Goal: Information Seeking & Learning: Find specific fact

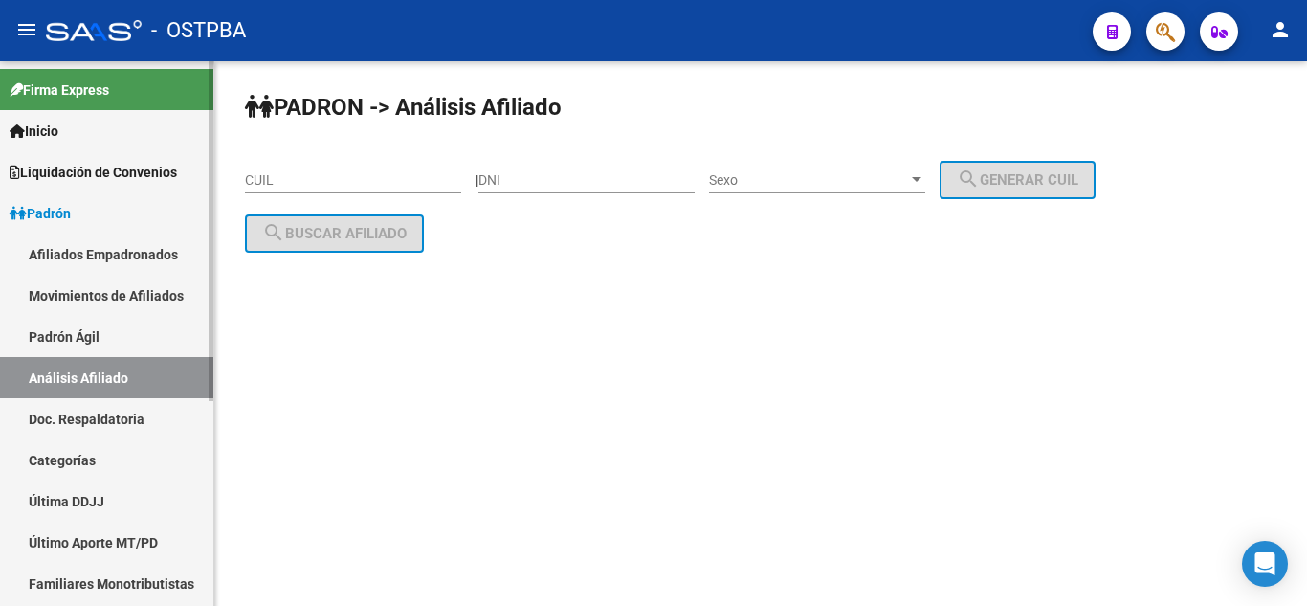
scroll to position [327, 0]
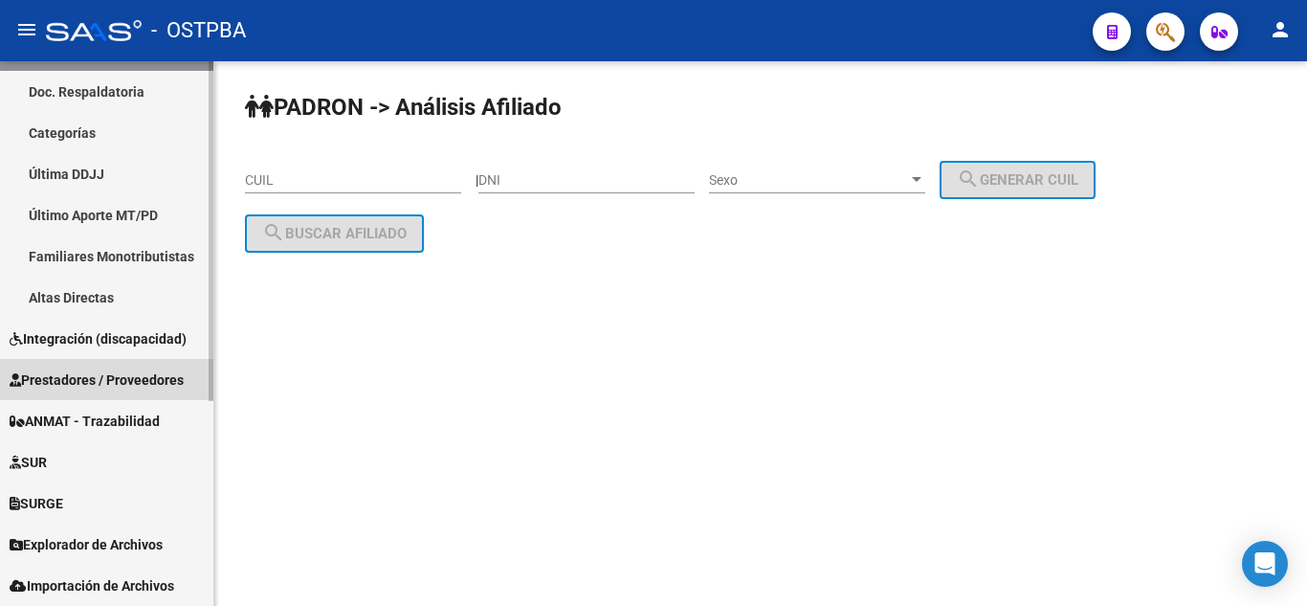
click at [122, 383] on span "Prestadores / Proveedores" at bounding box center [97, 379] width 174 height 21
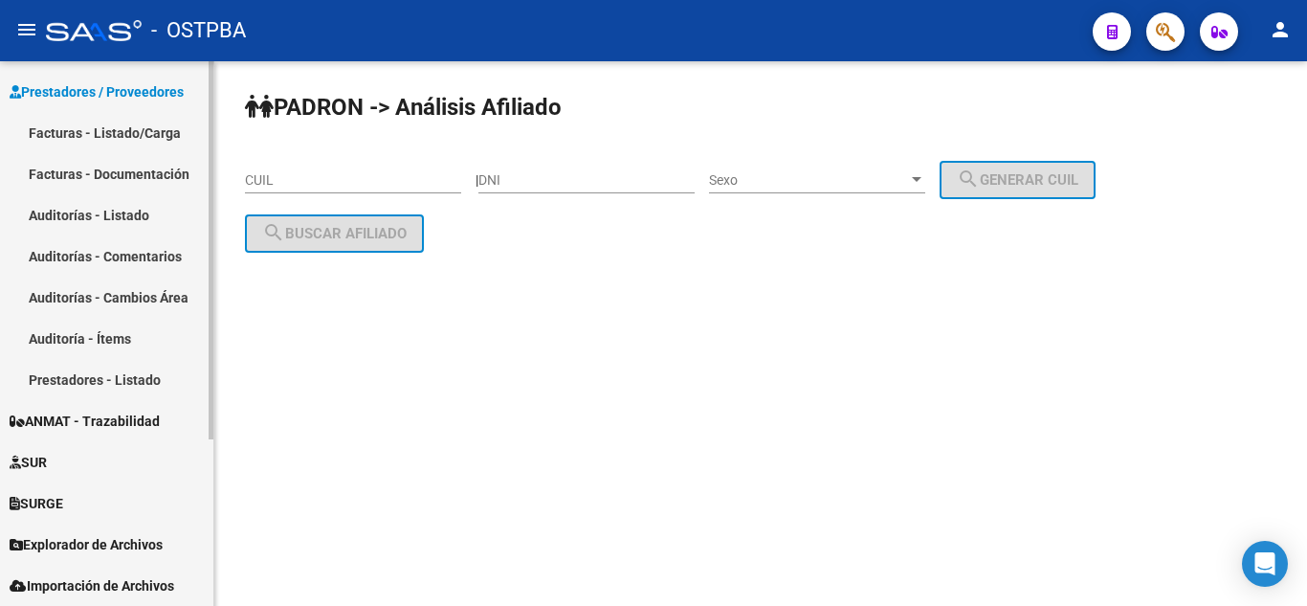
scroll to position [204, 0]
click at [135, 130] on link "Facturas - Listado/Carga" at bounding box center [106, 132] width 213 height 41
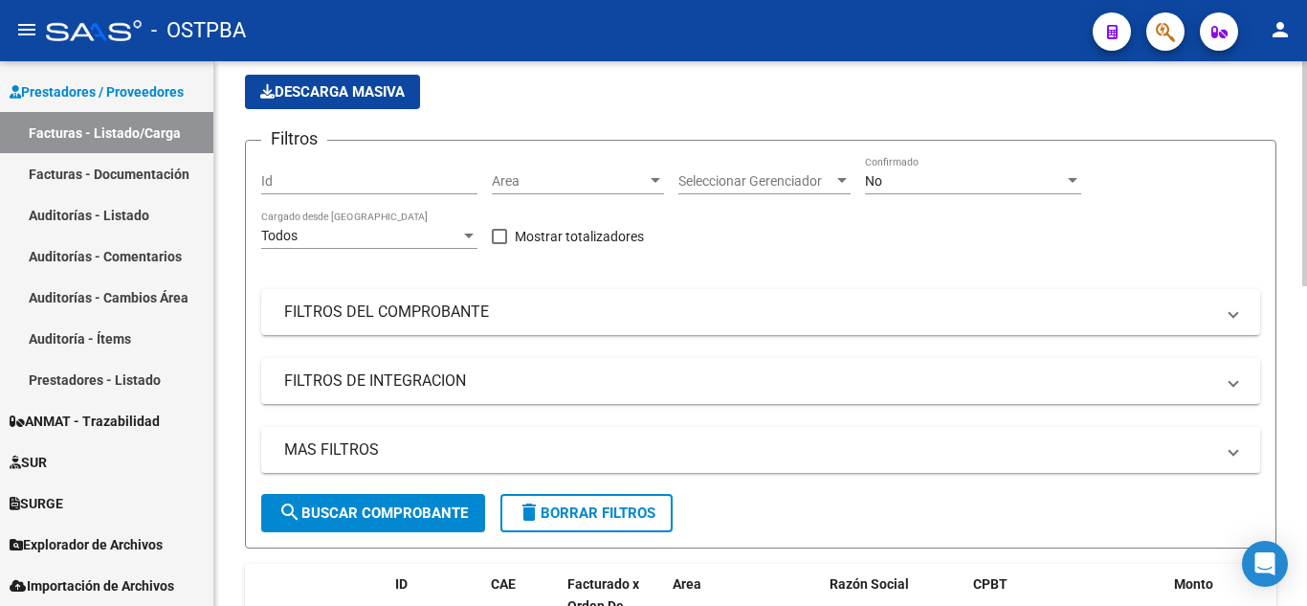
scroll to position [137, 0]
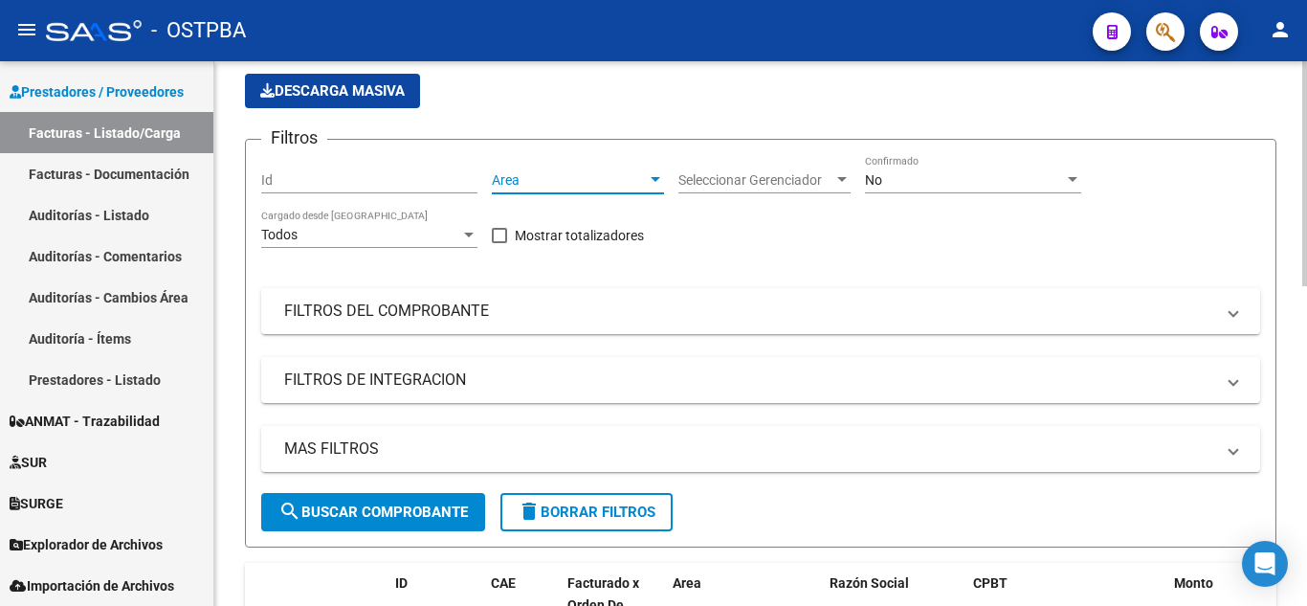
click at [558, 182] on span "Area" at bounding box center [569, 180] width 155 height 16
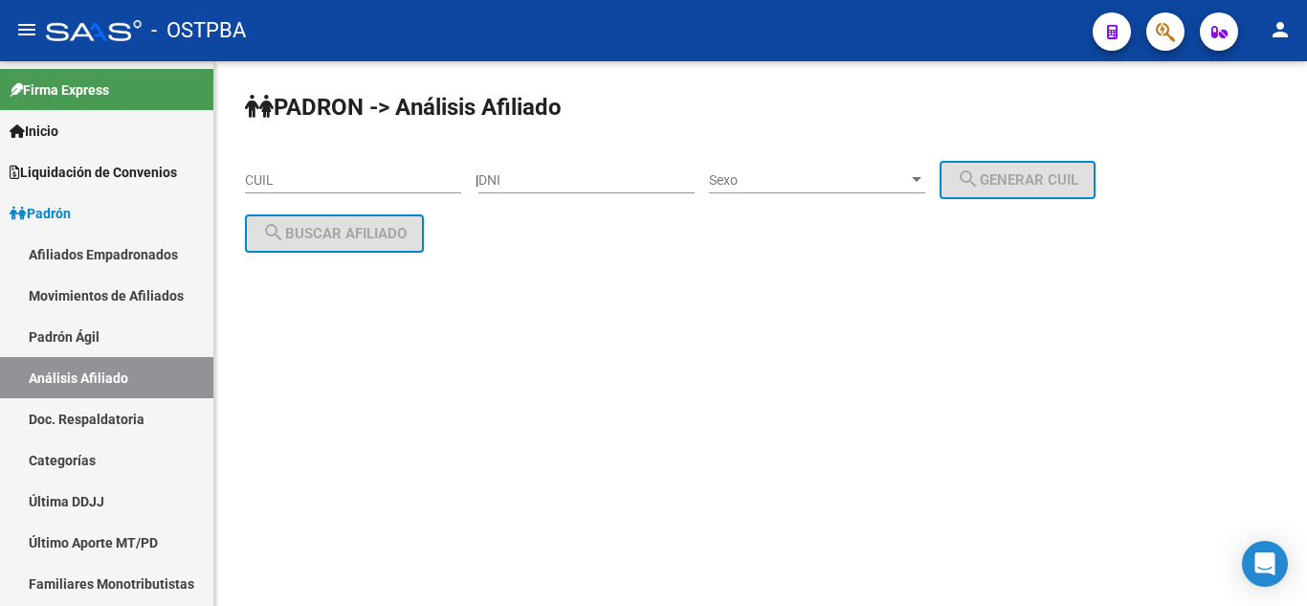
click at [370, 165] on div "CUIL" at bounding box center [353, 174] width 216 height 38
paste input "27-05002099-7"
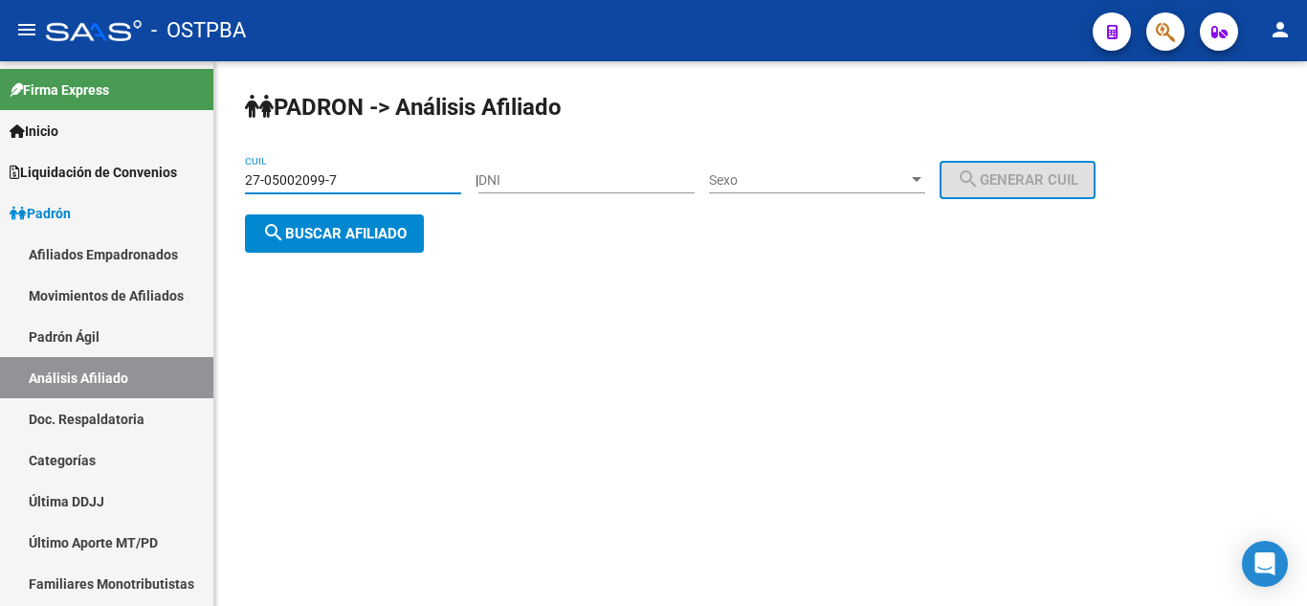
type input "27-05002099-7"
click at [370, 236] on span "search Buscar afiliado" at bounding box center [334, 233] width 144 height 17
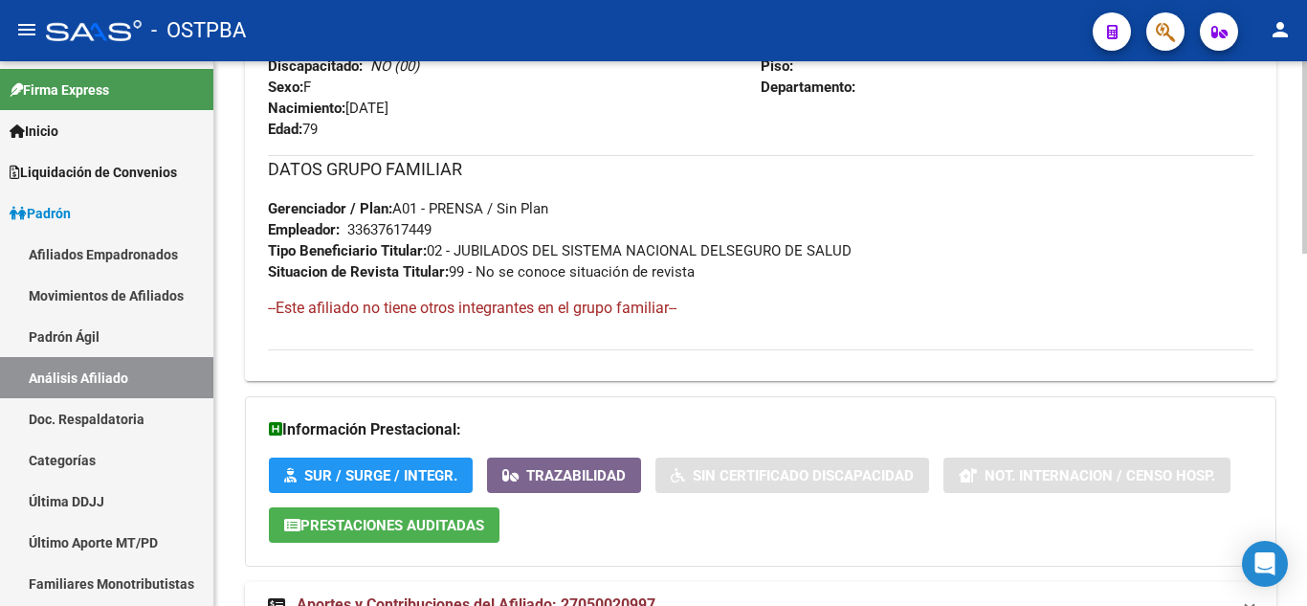
scroll to position [997, 0]
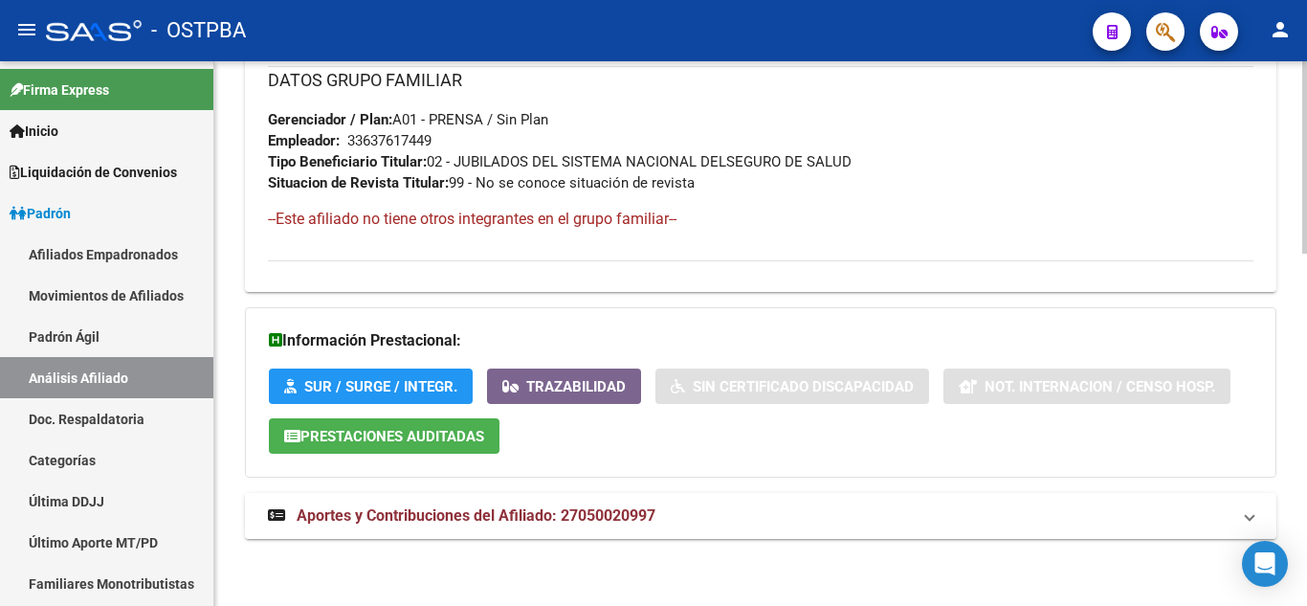
click at [713, 502] on mat-expansion-panel-header "Aportes y Contribuciones del Afiliado: 27050020997" at bounding box center [760, 516] width 1031 height 46
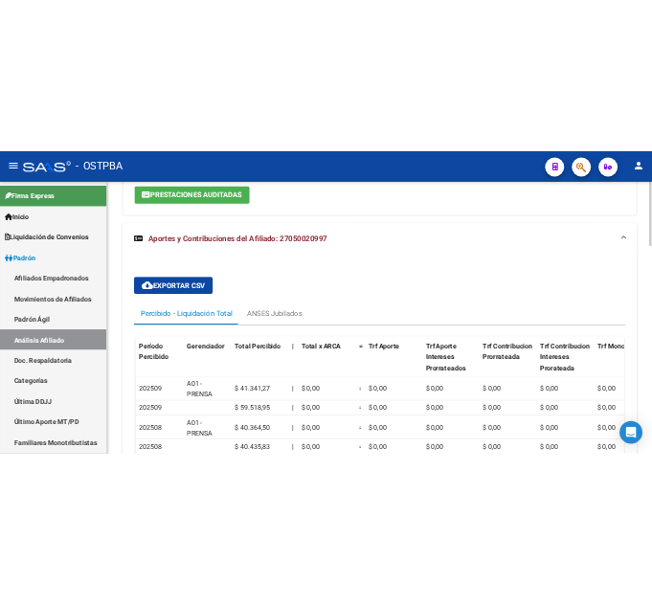
scroll to position [1012, 0]
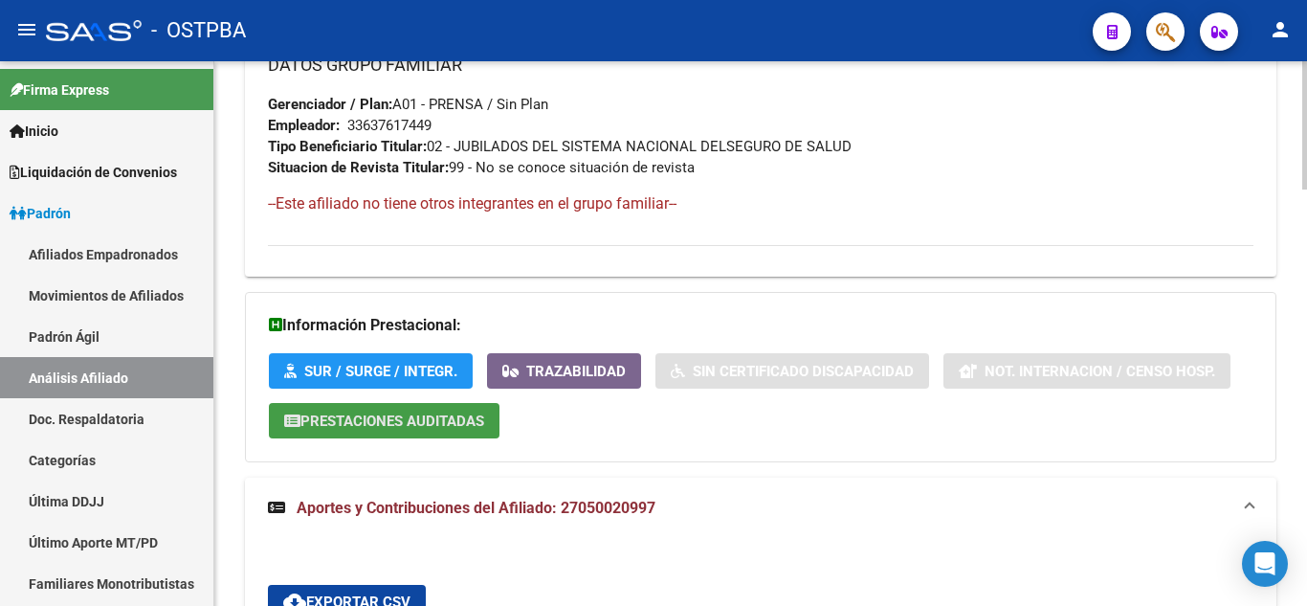
click at [417, 416] on span "Prestaciones Auditadas" at bounding box center [392, 420] width 184 height 17
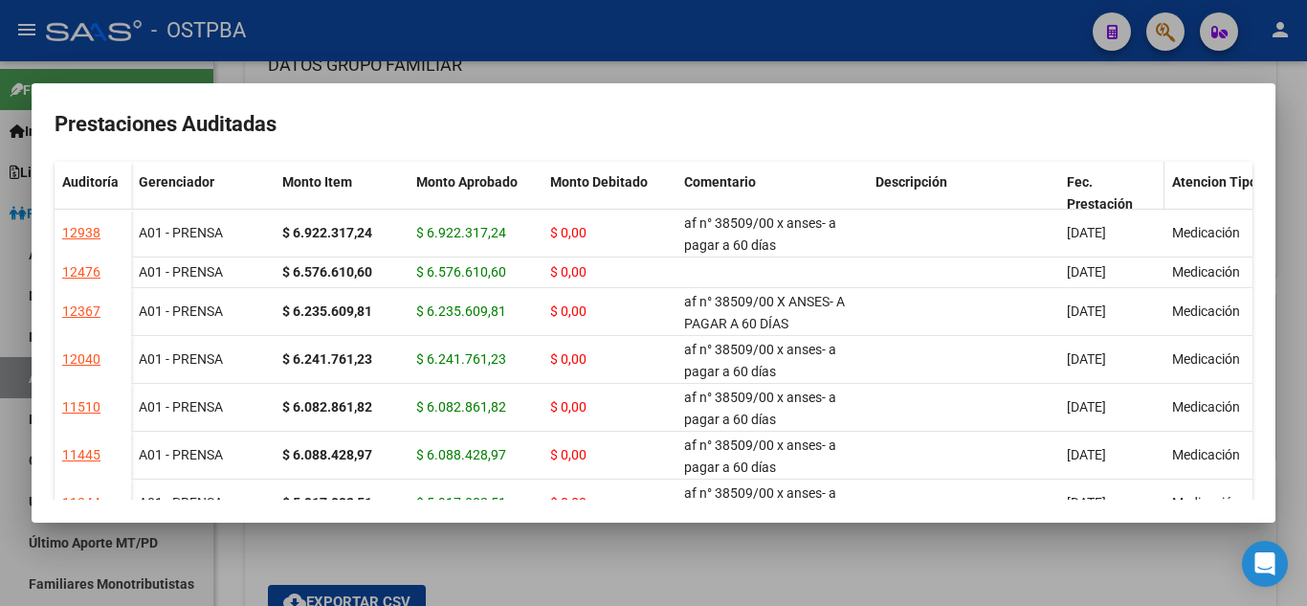
click at [1156, 186] on span at bounding box center [1160, 202] width 9 height 80
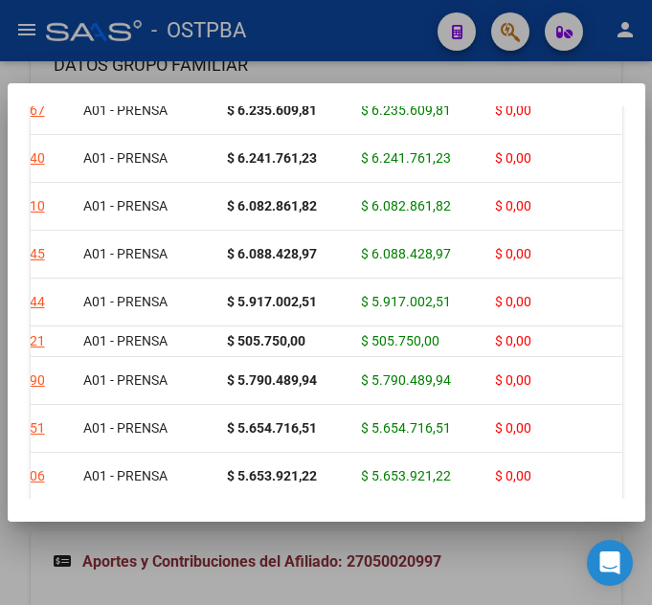
scroll to position [0, 0]
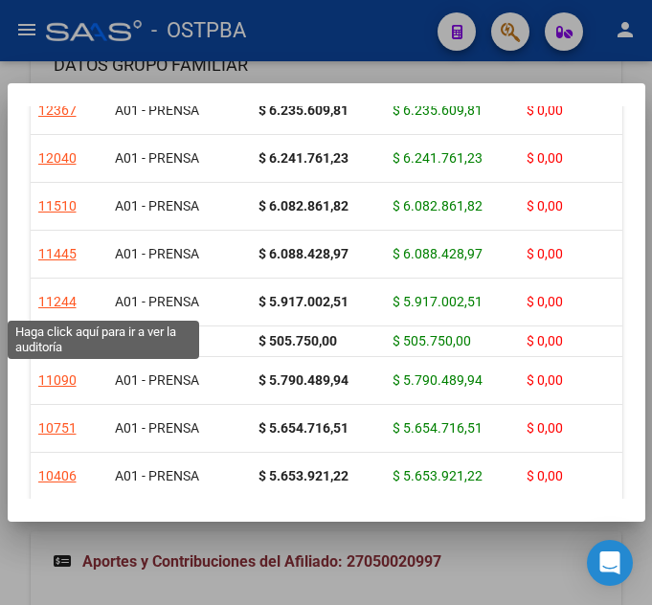
click at [46, 304] on div "11244" at bounding box center [57, 302] width 38 height 22
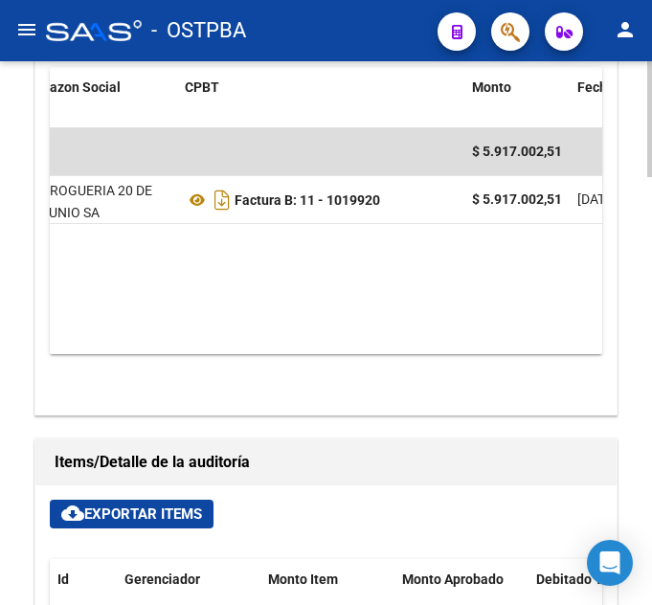
scroll to position [0, 348]
drag, startPoint x: 410, startPoint y: 214, endPoint x: 358, endPoint y: 211, distance: 52.7
click at [354, 210] on div "Factura B: 11 - 1019920" at bounding box center [317, 200] width 272 height 31
click at [445, 190] on div "Factura B: 11 - 1019920" at bounding box center [317, 200] width 272 height 31
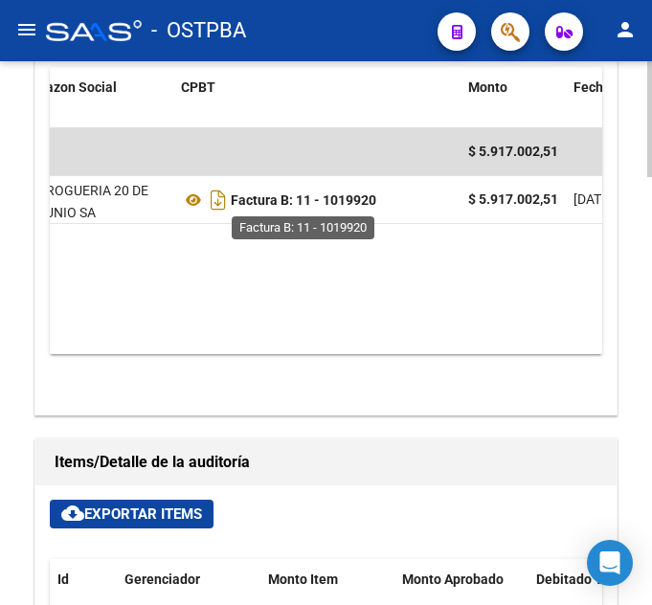
drag, startPoint x: 385, startPoint y: 201, endPoint x: 323, endPoint y: 198, distance: 61.3
click at [323, 198] on div "Factura B: 11 - 1019920" at bounding box center [317, 200] width 272 height 31
copy strong "1019920"
click at [252, 231] on datatable-body "$ 5.917.002,51 15528 A01 - PRENSA DROGUERIA [DATE][PERSON_NAME] SA Factura B: 1…" at bounding box center [326, 241] width 552 height 226
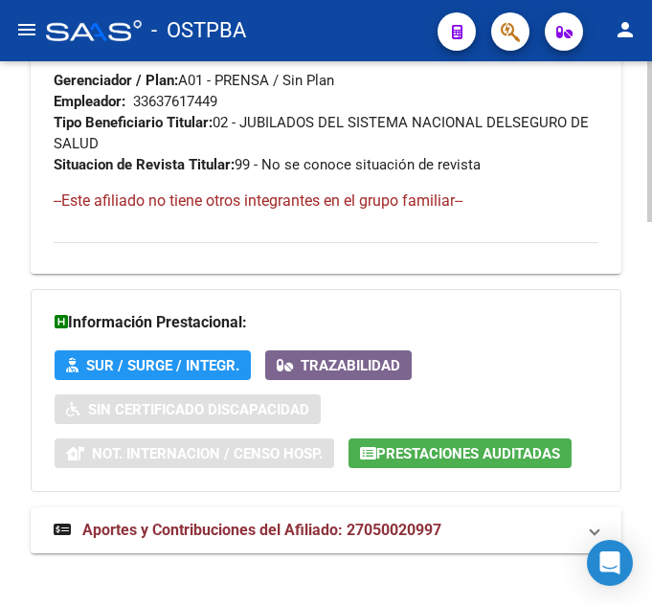
scroll to position [1292, 0]
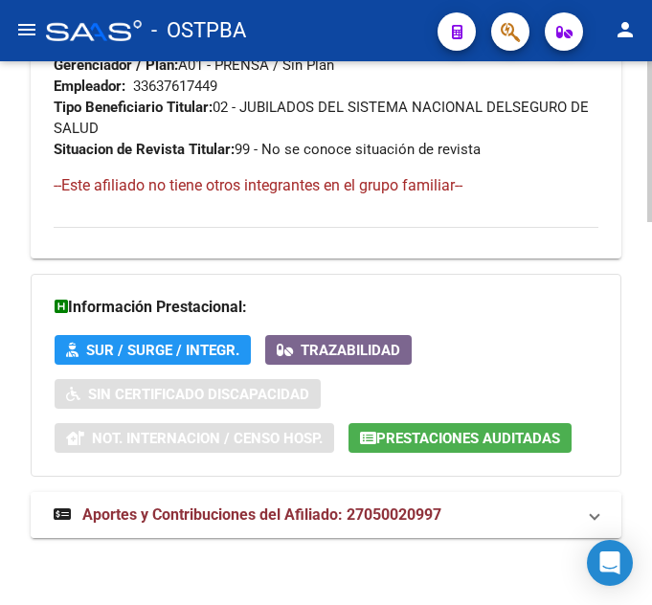
click at [214, 528] on mat-expansion-panel-header "Aportes y Contribuciones del Afiliado: 27050020997" at bounding box center [326, 515] width 590 height 46
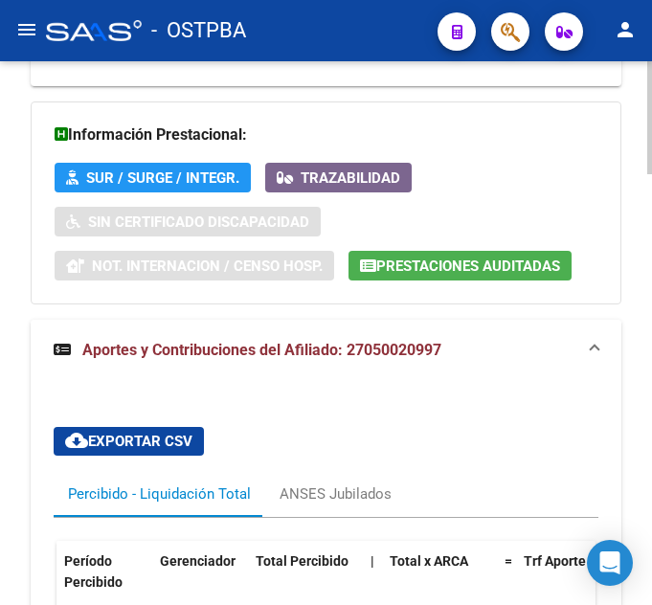
scroll to position [1463, 0]
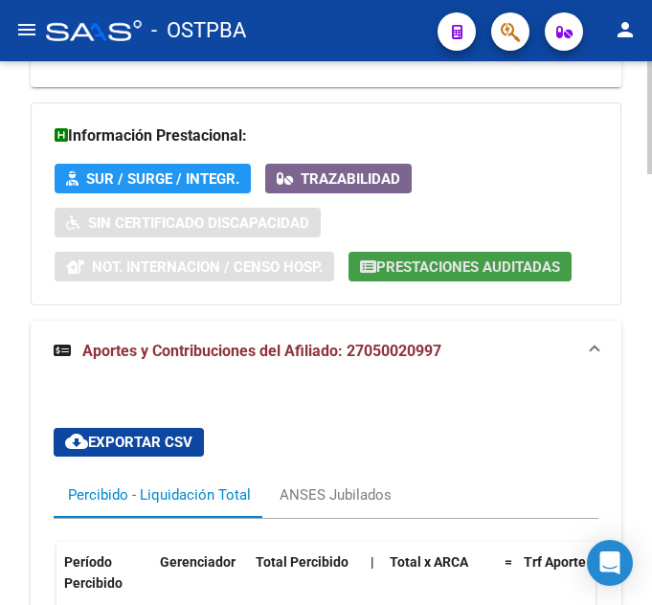
click at [424, 270] on span "Prestaciones Auditadas" at bounding box center [468, 266] width 184 height 17
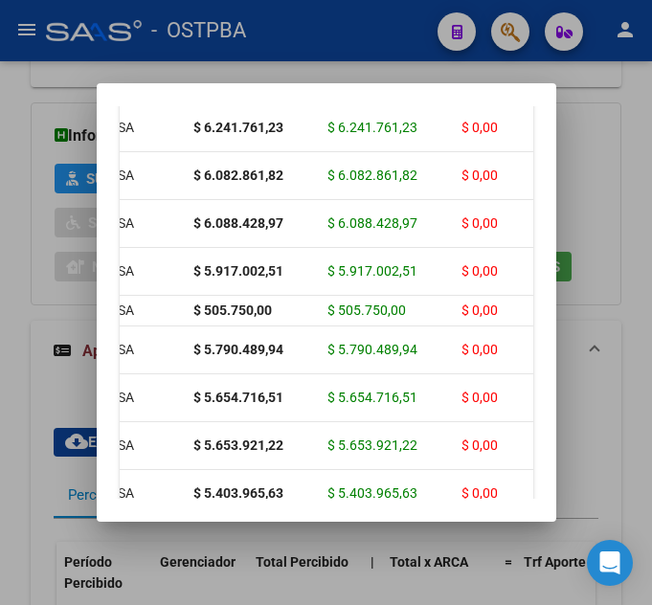
scroll to position [0, 0]
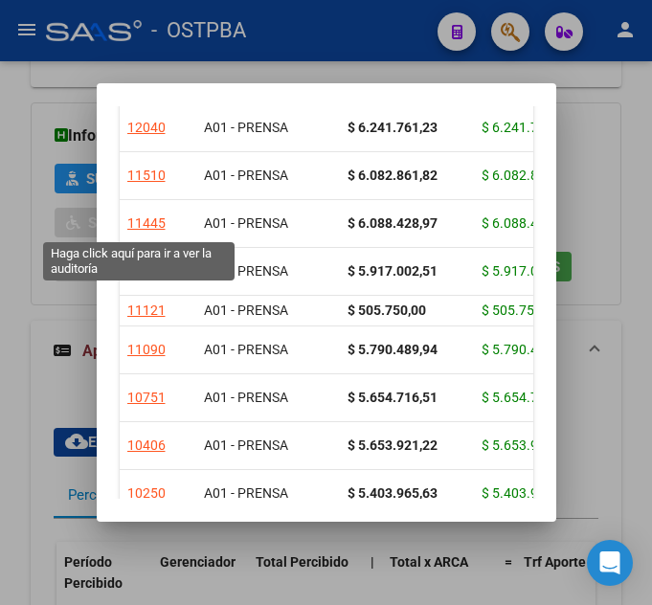
click at [127, 231] on div "11445" at bounding box center [146, 223] width 38 height 22
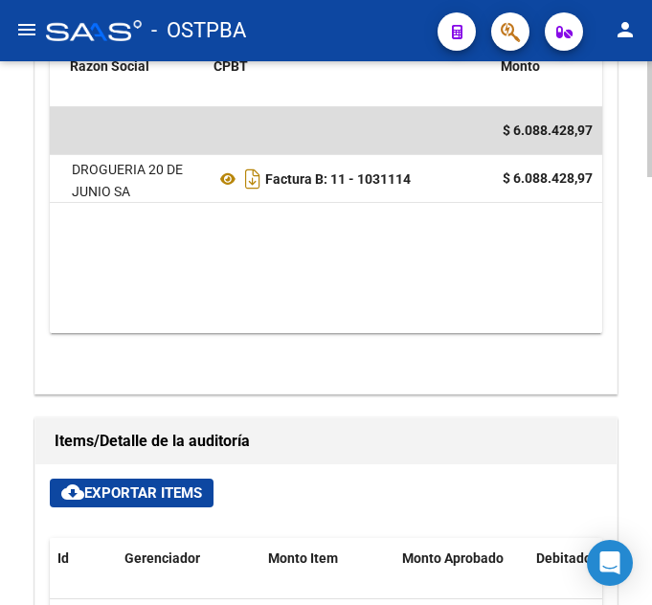
scroll to position [0, 317]
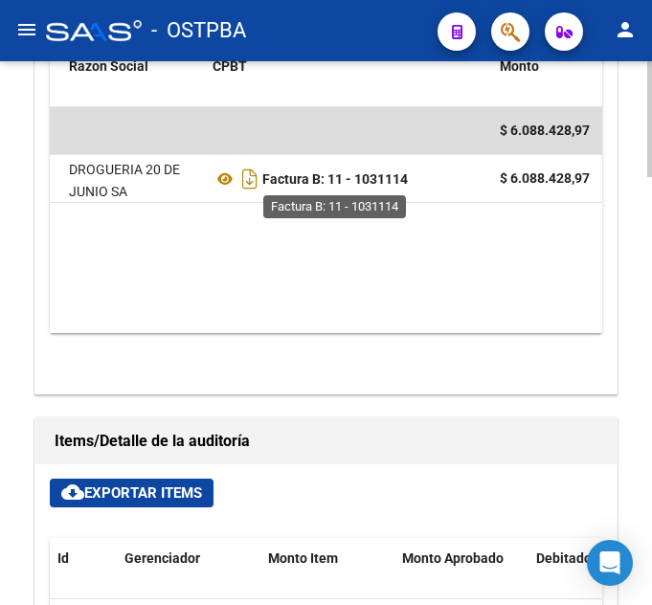
drag, startPoint x: 424, startPoint y: 190, endPoint x: 362, endPoint y: 182, distance: 62.8
drag, startPoint x: 362, startPoint y: 182, endPoint x: 420, endPoint y: 225, distance: 72.5
click at [420, 225] on datatable-body "$ 6.088.428,97 15869 A01 - PRENSA DROGUERIA [DATE][PERSON_NAME] SA Factura B: 1…" at bounding box center [326, 220] width 552 height 226
drag, startPoint x: 419, startPoint y: 184, endPoint x: 357, endPoint y: 176, distance: 62.7
click at [357, 176] on div "Factura B: 11 - 1031114" at bounding box center [348, 179] width 272 height 31
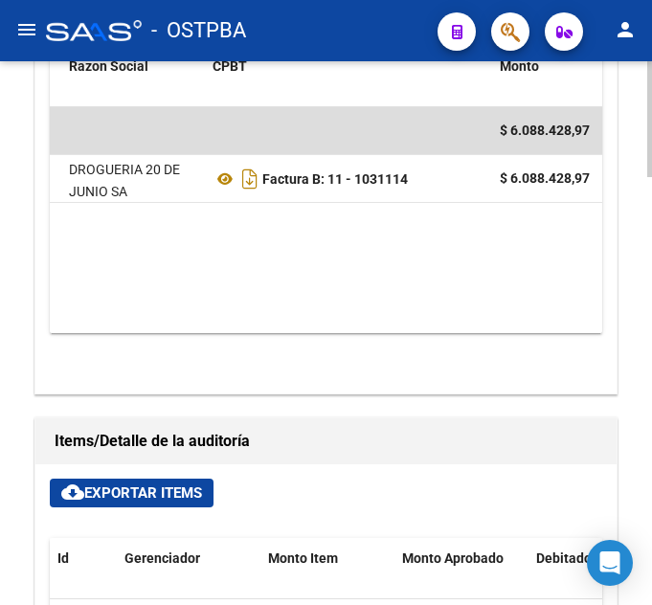
copy strong "1031114"
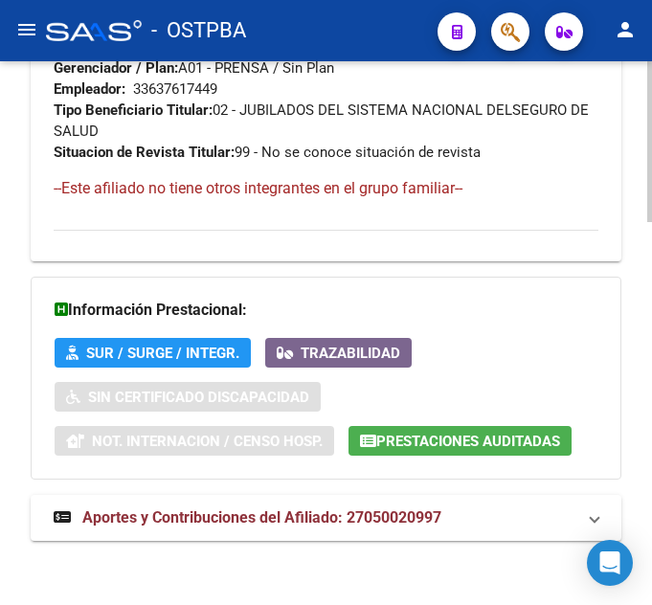
scroll to position [1292, 0]
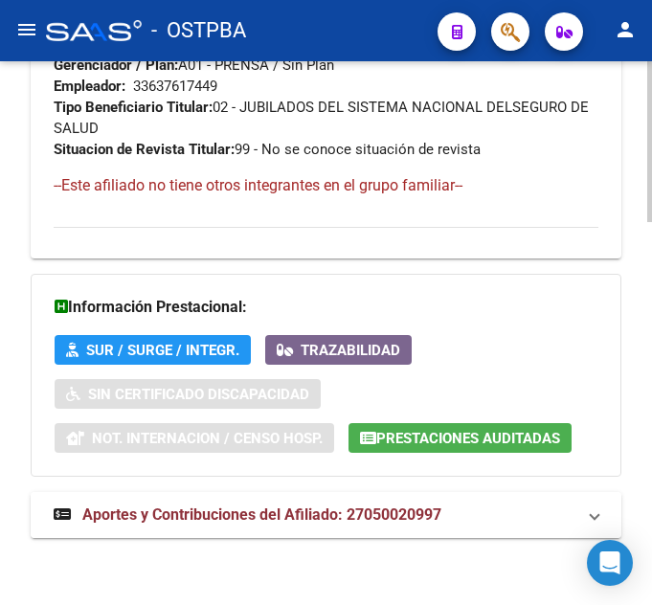
click at [153, 498] on mat-expansion-panel-header "Aportes y Contribuciones del Afiliado: 27050020997" at bounding box center [326, 515] width 590 height 46
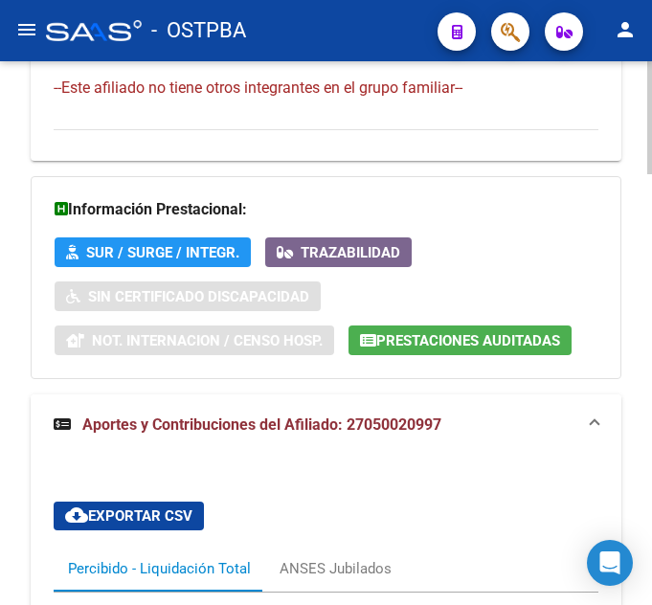
scroll to position [1390, 0]
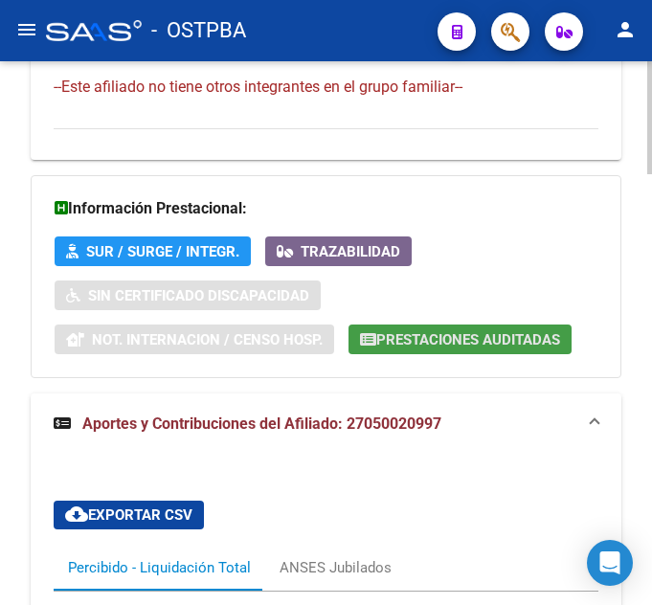
click at [450, 347] on span "Prestaciones Auditadas" at bounding box center [468, 339] width 184 height 17
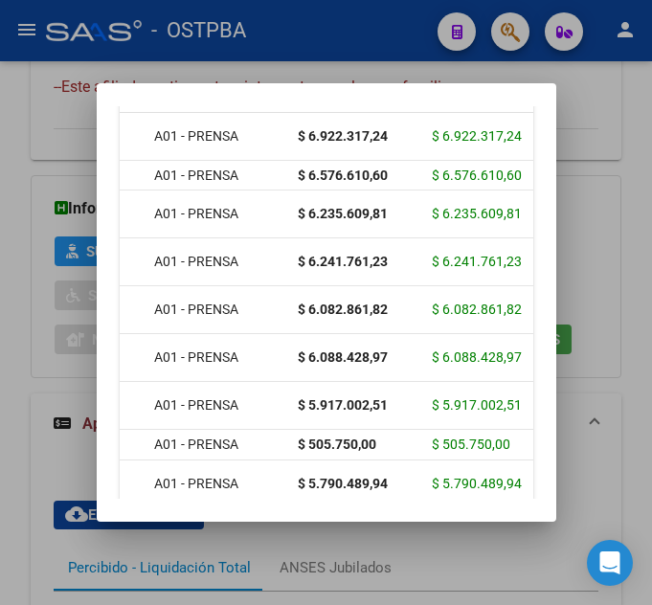
scroll to position [0, 0]
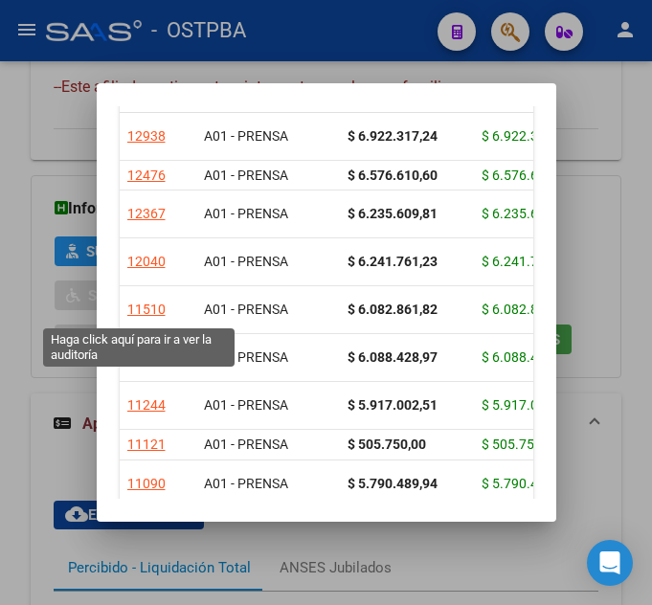
click at [144, 312] on div "11510" at bounding box center [146, 310] width 38 height 22
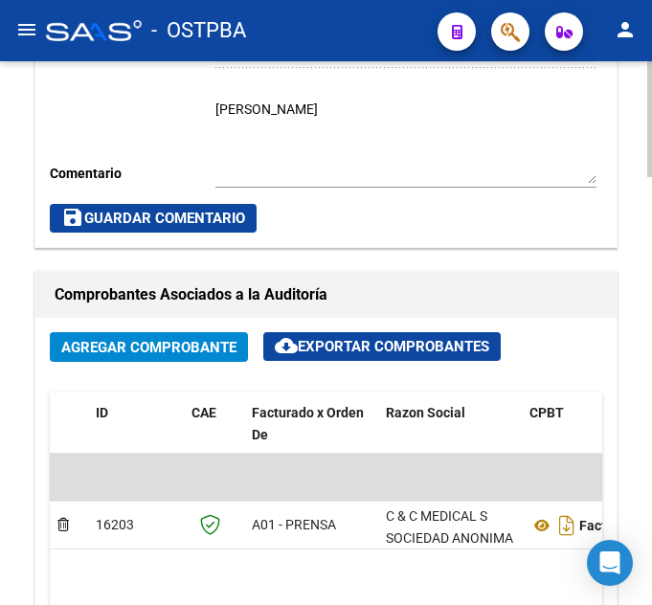
scroll to position [1120, 0]
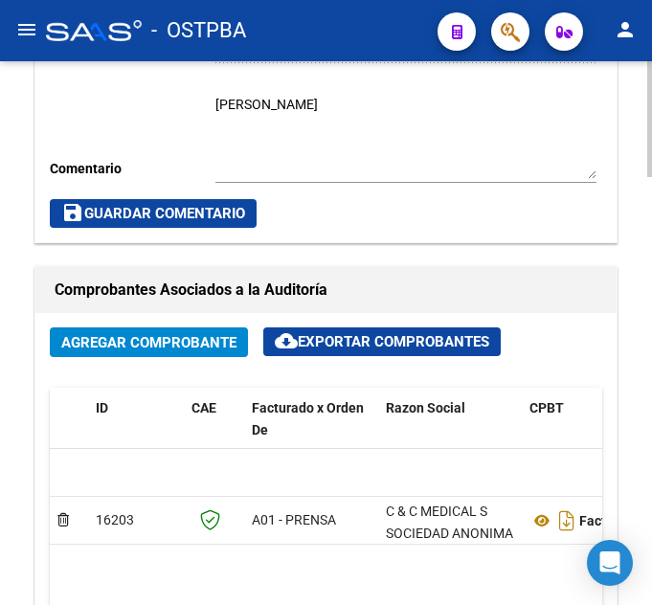
click at [470, 486] on datatable-body-cell at bounding box center [450, 472] width 144 height 47
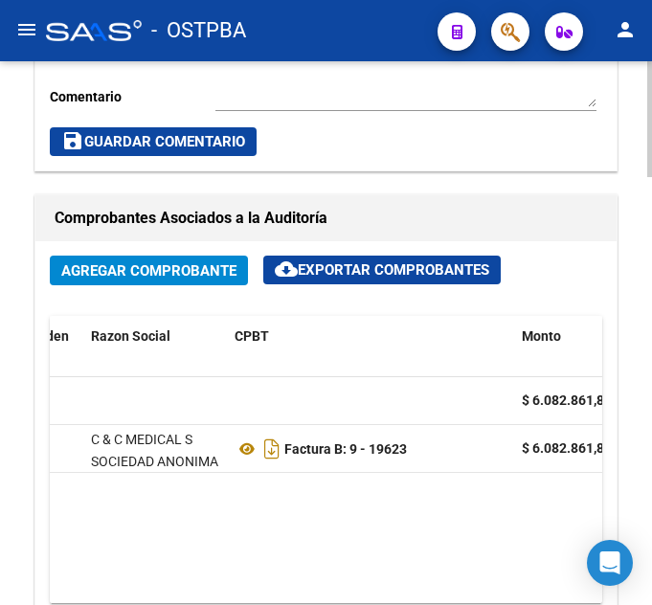
scroll to position [1195, 0]
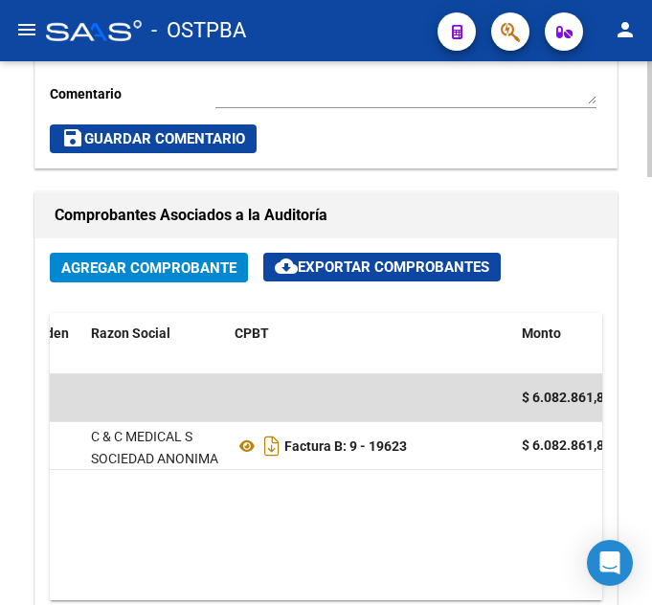
drag, startPoint x: 421, startPoint y: 443, endPoint x: 374, endPoint y: 465, distance: 51.8
click at [374, 465] on datatable-body-cell "Factura B: 9 - 19623" at bounding box center [370, 445] width 287 height 47
copy strong "19623"
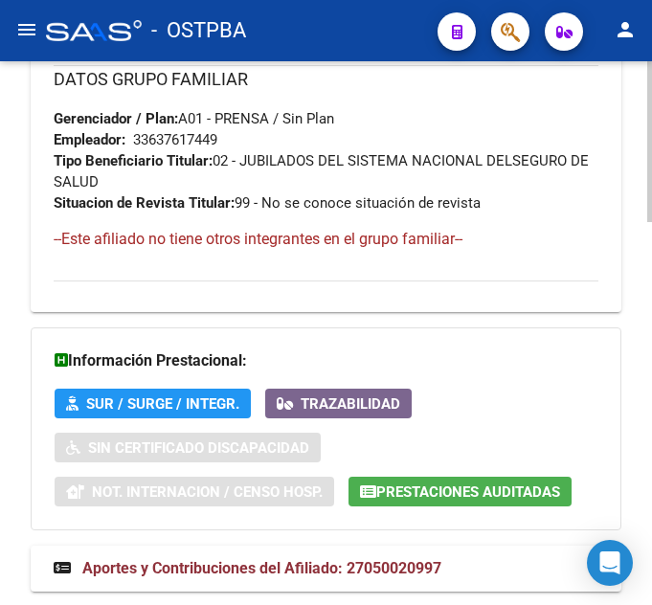
scroll to position [1241, 0]
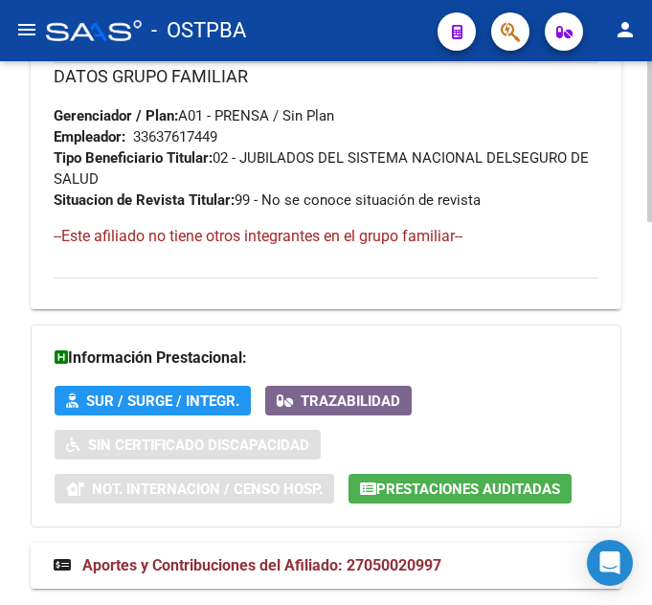
click at [394, 490] on span "Prestaciones Auditadas" at bounding box center [468, 488] width 184 height 17
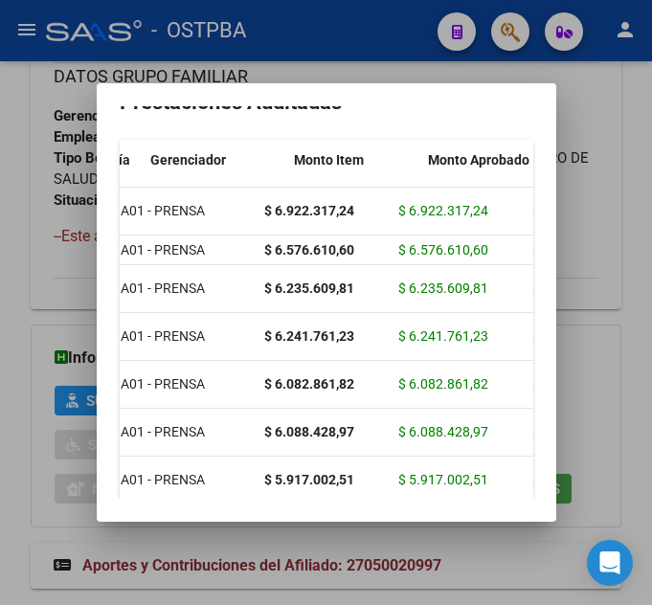
scroll to position [0, 0]
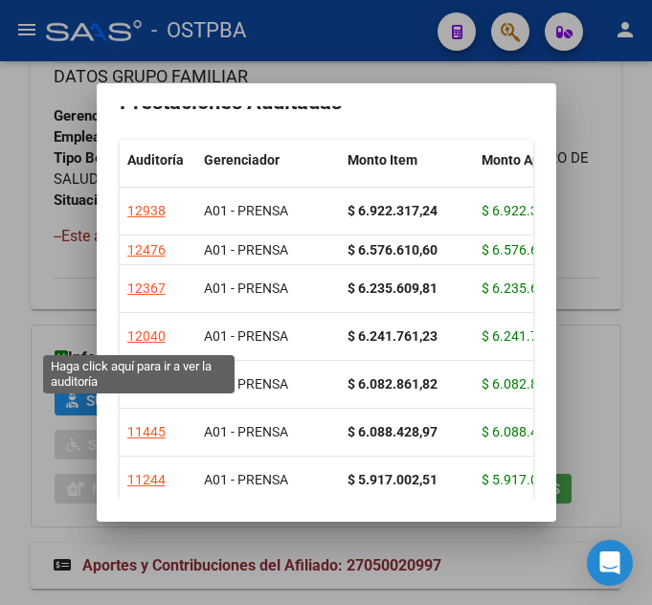
click at [141, 332] on div "12040" at bounding box center [146, 336] width 38 height 22
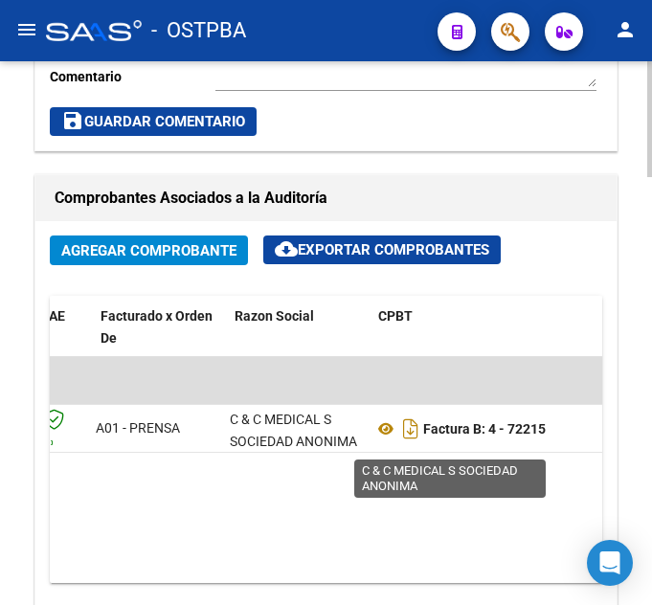
scroll to position [0, 159]
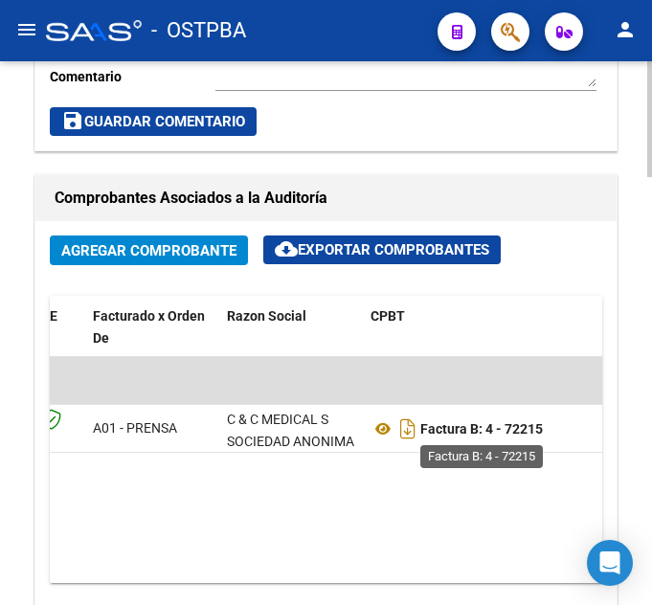
drag, startPoint x: 549, startPoint y: 427, endPoint x: 506, endPoint y: 429, distance: 43.1
click at [506, 429] on div "Factura B: 4 - 72215" at bounding box center [506, 428] width 272 height 31
copy strong "72215"
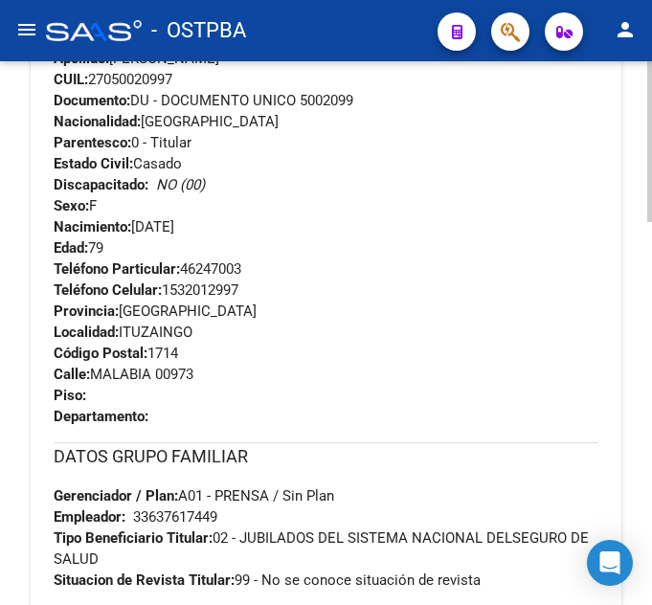
scroll to position [1244, 0]
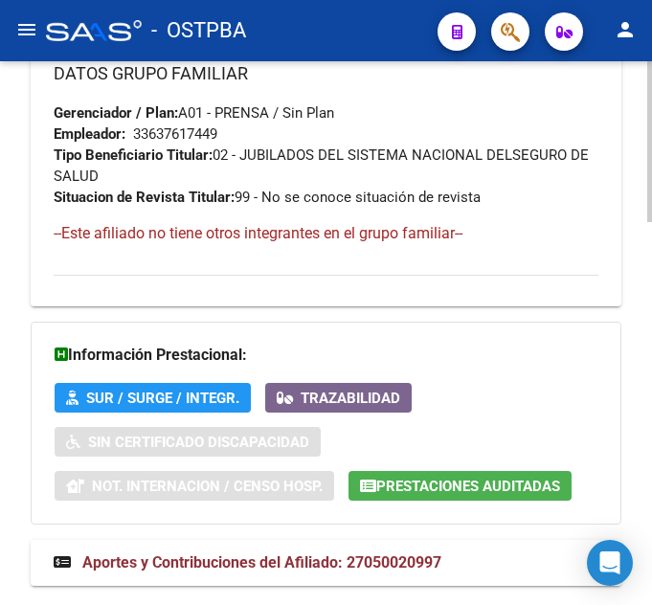
click at [435, 479] on span "Prestaciones Auditadas" at bounding box center [468, 485] width 184 height 17
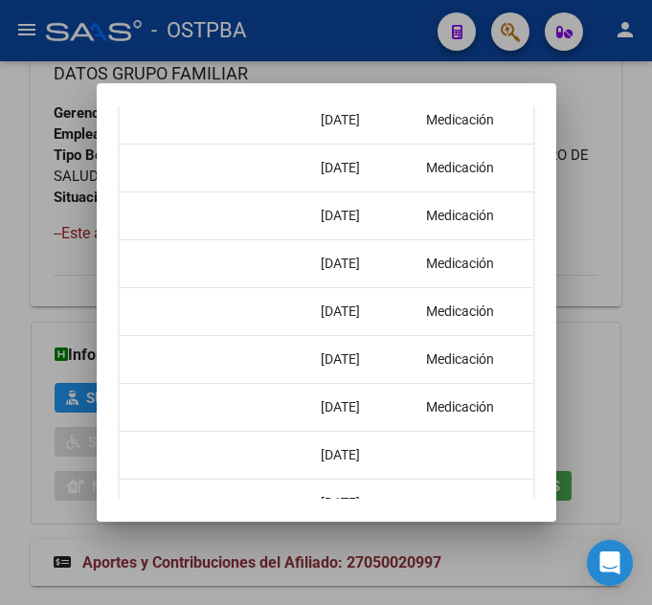
scroll to position [682, 0]
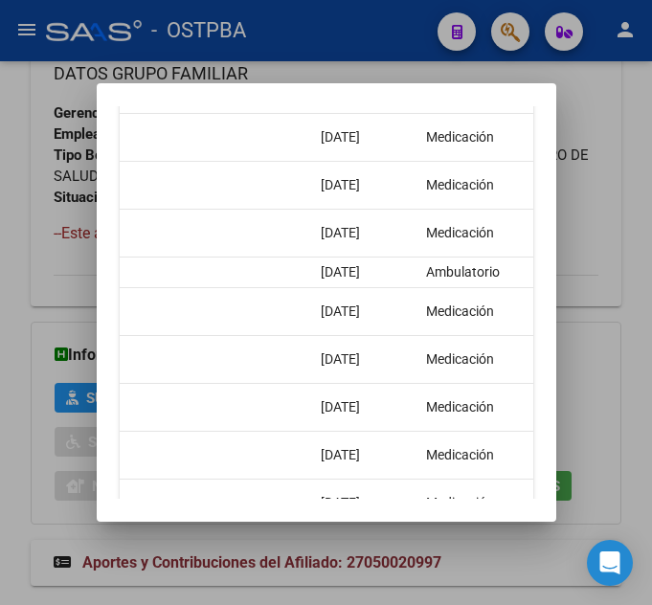
click at [339, 323] on datatable-body-cell "[DATE]" at bounding box center [365, 311] width 105 height 47
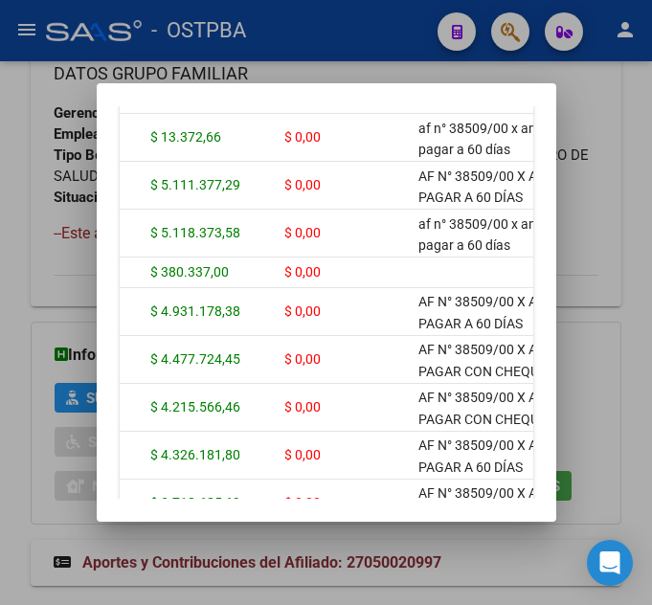
scroll to position [0, 0]
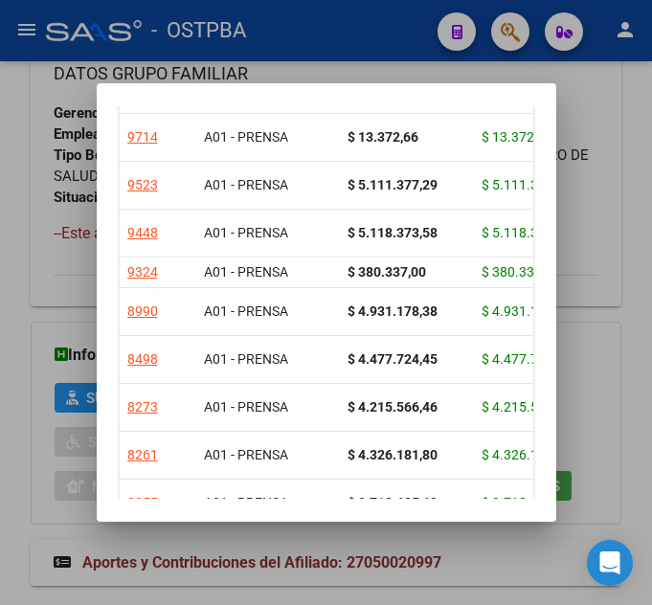
drag, startPoint x: 336, startPoint y: 318, endPoint x: 153, endPoint y: 302, distance: 183.4
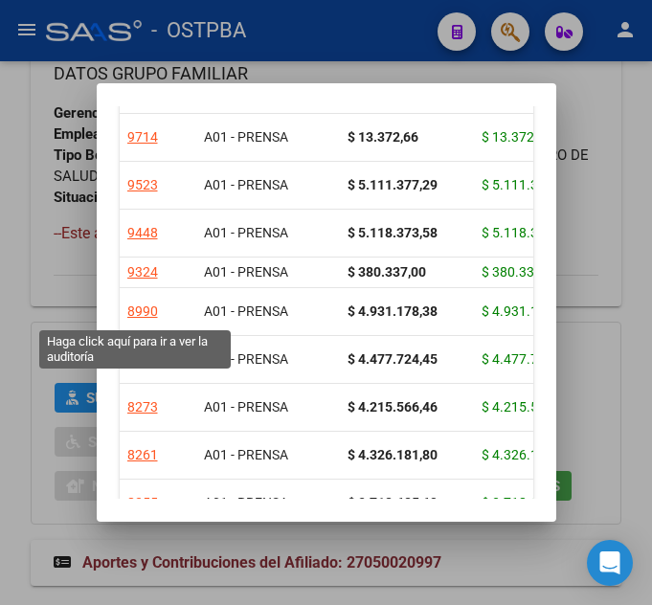
click at [130, 308] on div "8990" at bounding box center [142, 311] width 31 height 22
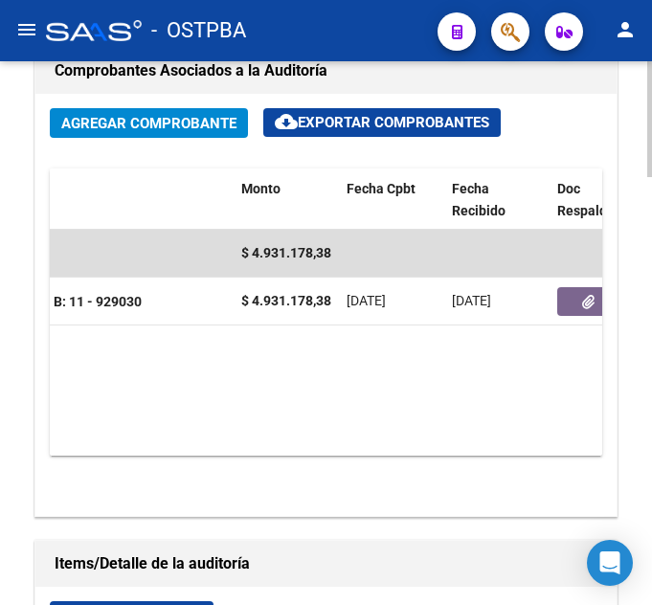
scroll to position [0, 523]
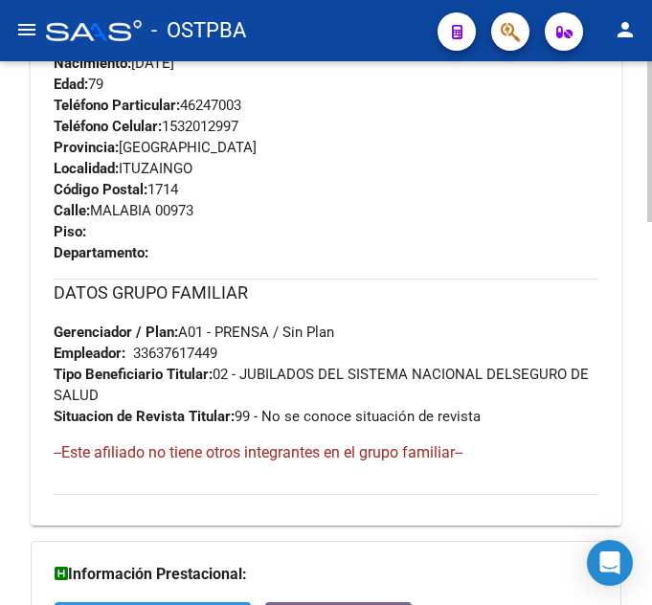
scroll to position [1292, 0]
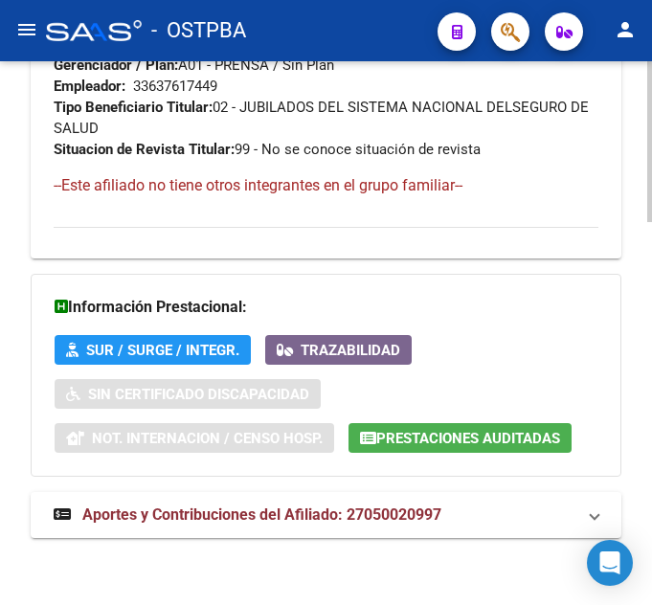
click at [465, 440] on span "Prestaciones Auditadas" at bounding box center [468, 438] width 184 height 17
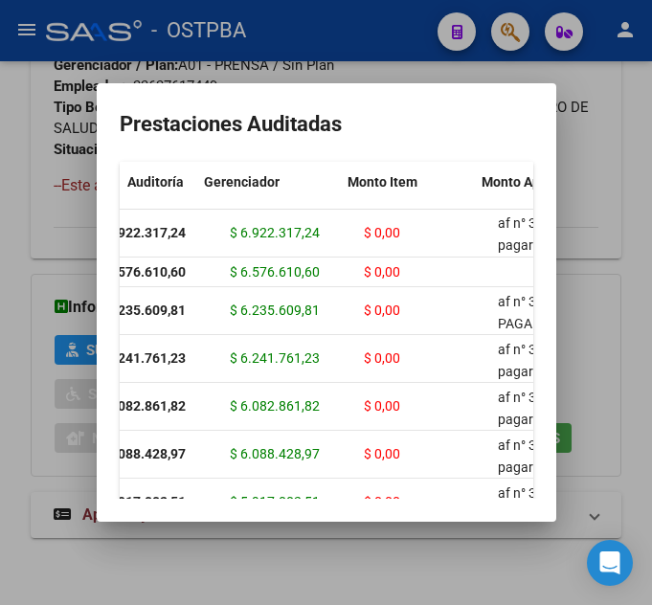
scroll to position [0, 0]
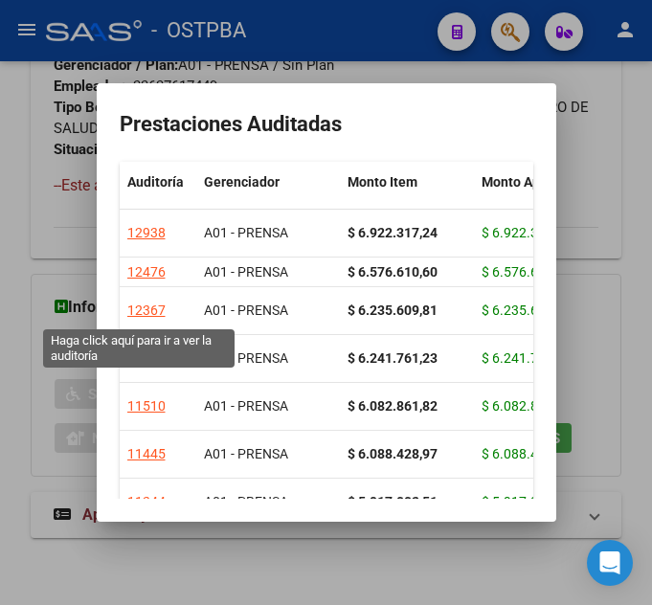
click at [153, 312] on div "12367" at bounding box center [146, 310] width 38 height 22
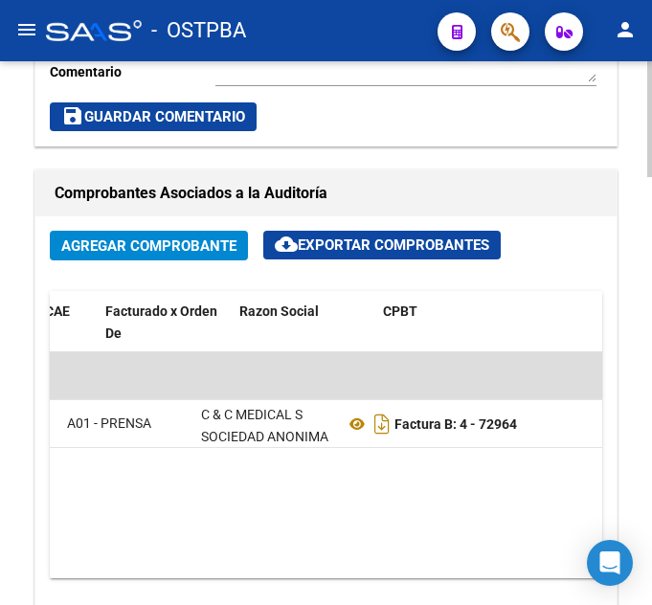
scroll to position [0, 276]
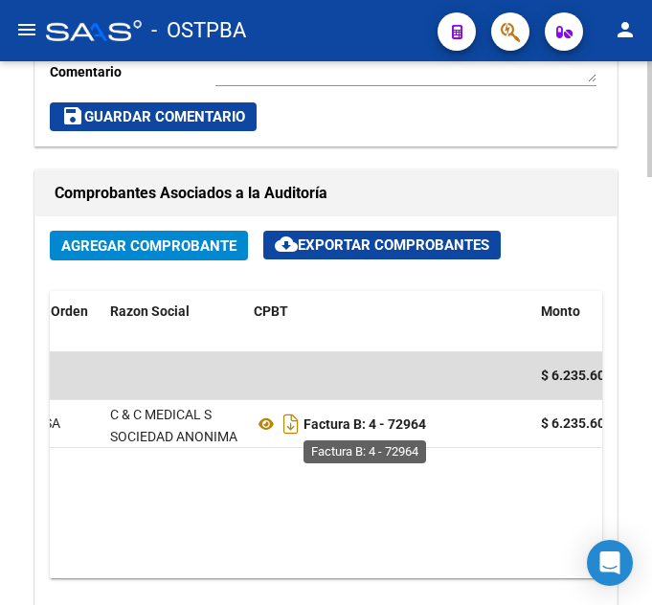
drag, startPoint x: 430, startPoint y: 430, endPoint x: 390, endPoint y: 430, distance: 39.2
click at [390, 430] on div "Factura B: 4 - 72964" at bounding box center [390, 424] width 272 height 31
copy strong "72964"
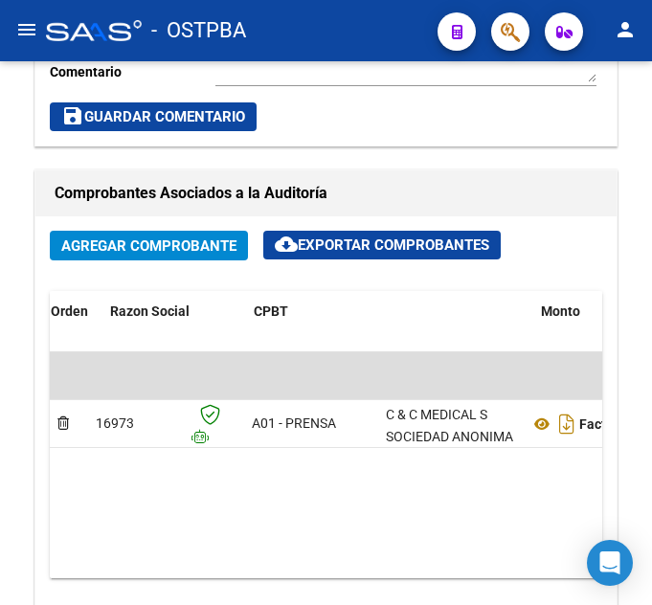
drag, startPoint x: 155, startPoint y: 347, endPoint x: -446, endPoint y: 213, distance: 615.6
click at [0, 213] on html "menu - OSTPBA person Firma Express Inicio Calendario SSS Instructivos Contacto …" at bounding box center [326, 302] width 652 height 605
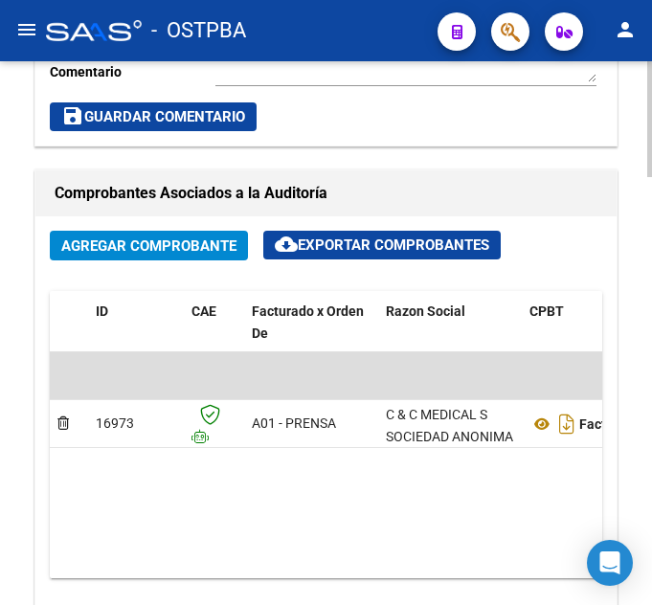
drag, startPoint x: 281, startPoint y: 470, endPoint x: 330, endPoint y: 464, distance: 49.1
click at [285, 471] on datatable-body "$ 6.235.609,81 16973 A01 - PRENSA C & C MEDICAL S SOCIEDAD ANONIMA Factura B: 4…" at bounding box center [326, 465] width 552 height 226
click at [432, 473] on datatable-body "$ 6.235.609,81 16973 A01 - PRENSA C & C MEDICAL S SOCIEDAD ANONIMA Factura B: 4…" at bounding box center [326, 465] width 552 height 226
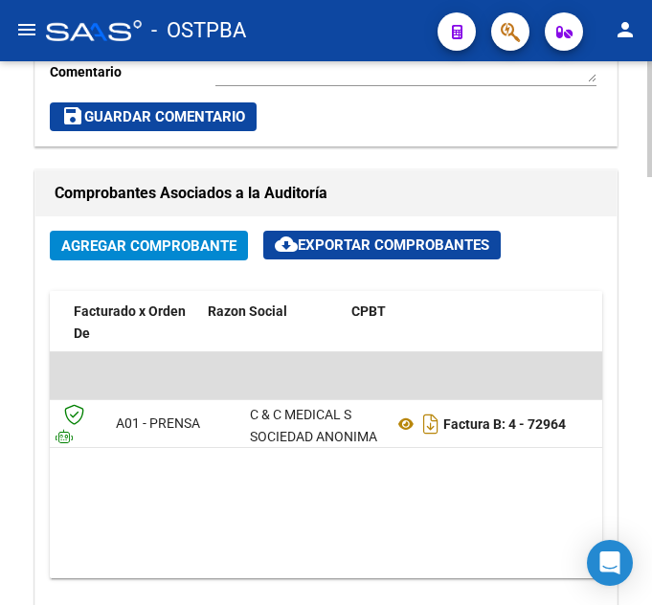
scroll to position [0, 258]
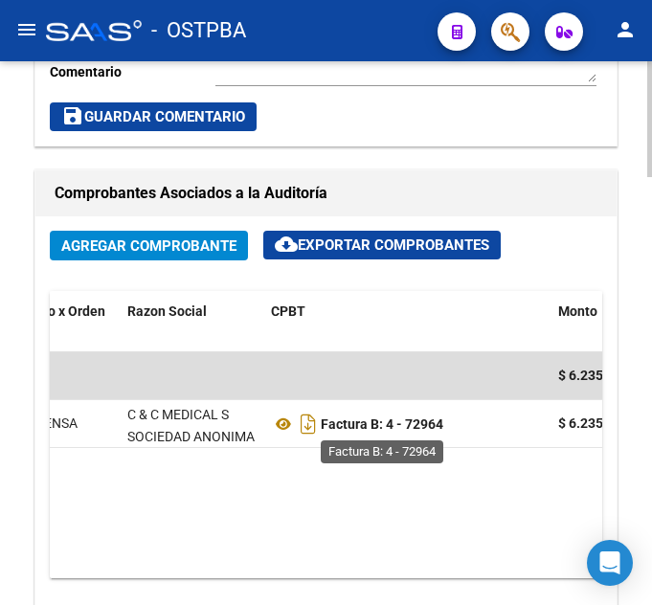
drag, startPoint x: 461, startPoint y: 434, endPoint x: 405, endPoint y: 432, distance: 56.5
click at [405, 432] on div "Factura B: 4 - 72964" at bounding box center [407, 424] width 272 height 31
copy strong "72964"
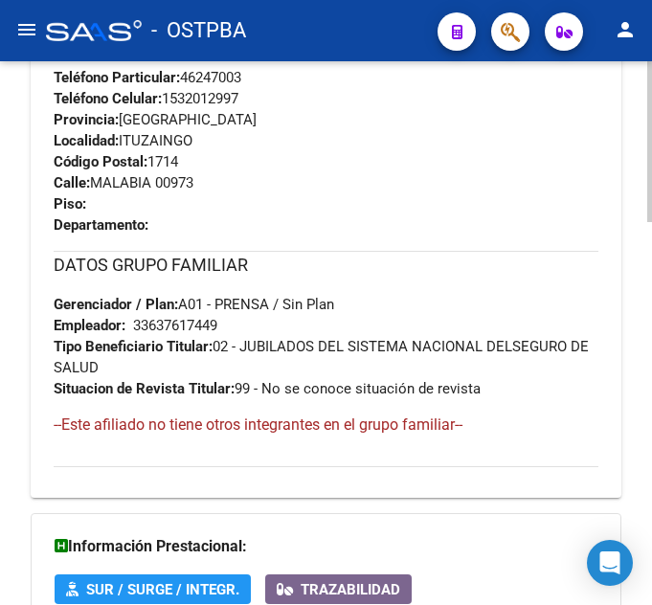
scroll to position [1148, 0]
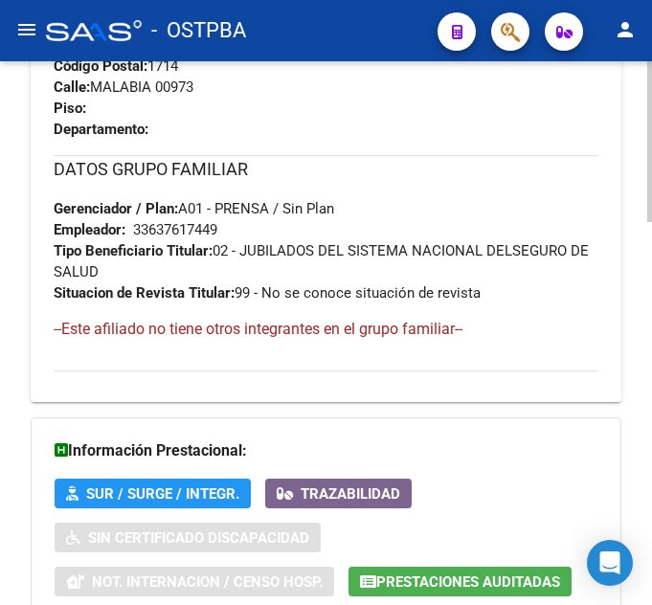
click at [399, 562] on div "Información Prestacional: SUR / SURGE / INTEGR. Trazabilidad Sin Certificado Di…" at bounding box center [326, 518] width 590 height 203
click at [385, 582] on span "Prestaciones Auditadas" at bounding box center [468, 581] width 184 height 17
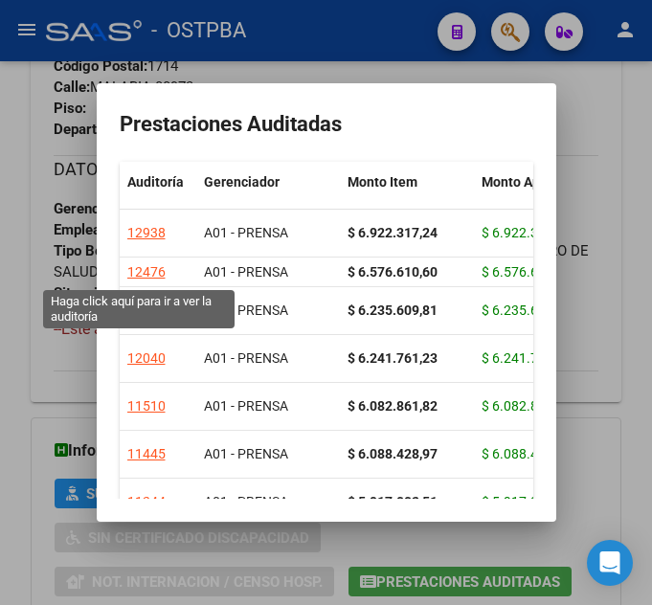
click at [146, 277] on div "12476" at bounding box center [146, 272] width 38 height 22
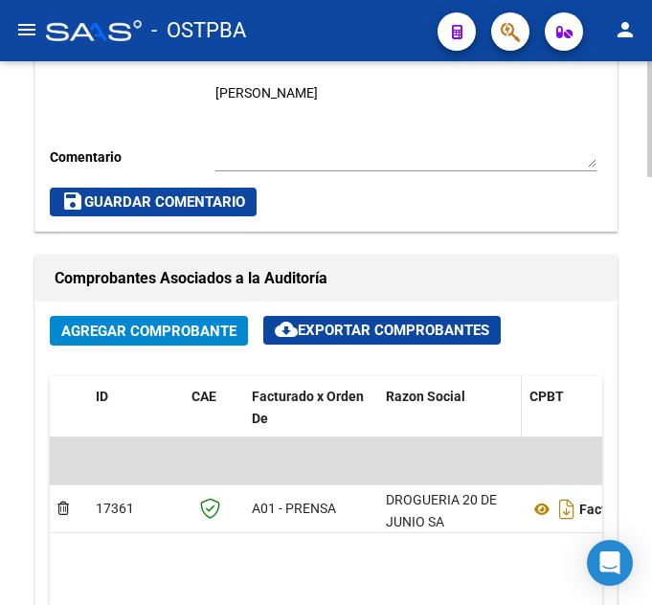
scroll to position [1148, 0]
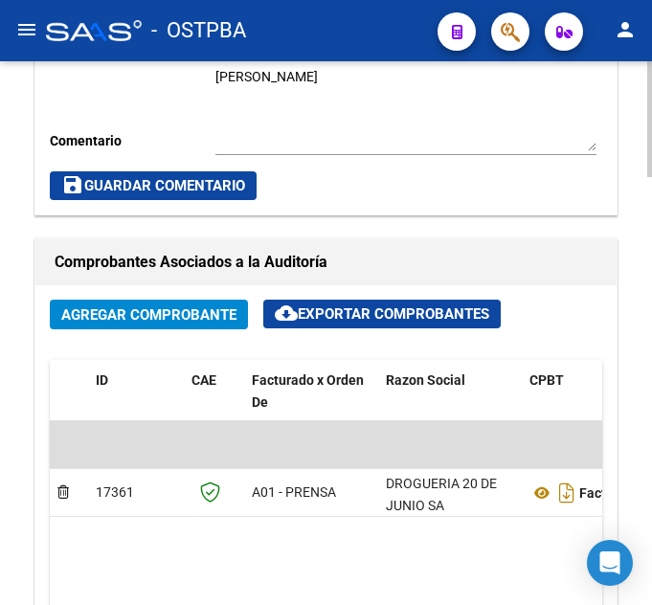
drag, startPoint x: 229, startPoint y: 558, endPoint x: 373, endPoint y: 515, distance: 150.7
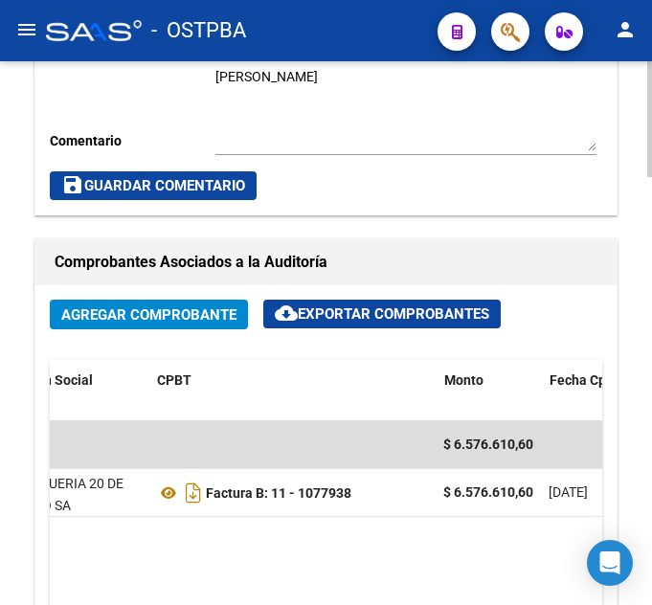
scroll to position [0, 372]
drag, startPoint x: 354, startPoint y: 497, endPoint x: 303, endPoint y: 492, distance: 50.9
click at [303, 492] on div "Factura B: 11 - 1077938" at bounding box center [293, 492] width 272 height 31
copy strong "1077938"
click at [322, 571] on datatable-body "$ 6.576.610,60 17361 A01 - PRENSA DROGUERIA [DATE][PERSON_NAME] SA Factura B: 1…" at bounding box center [326, 534] width 552 height 226
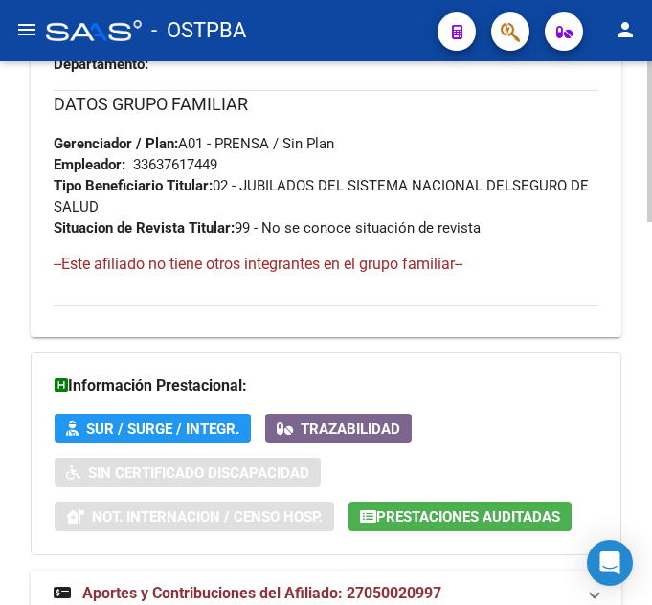
scroll to position [1257, 0]
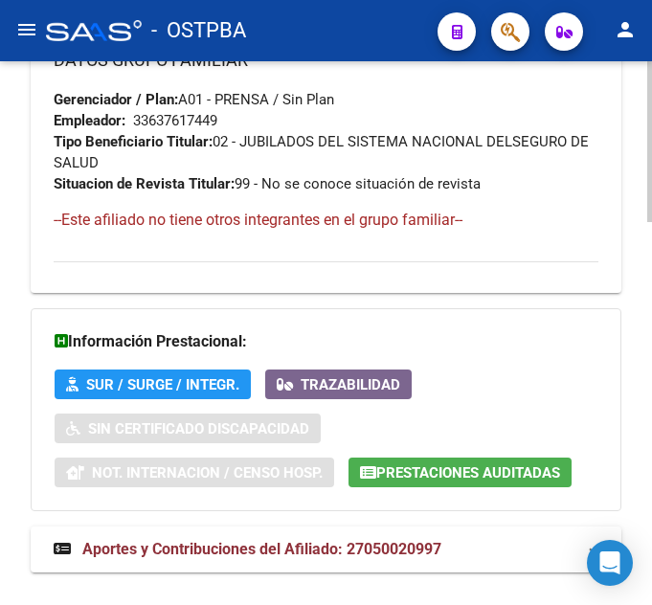
click at [471, 475] on span "Prestaciones Auditadas" at bounding box center [468, 472] width 184 height 17
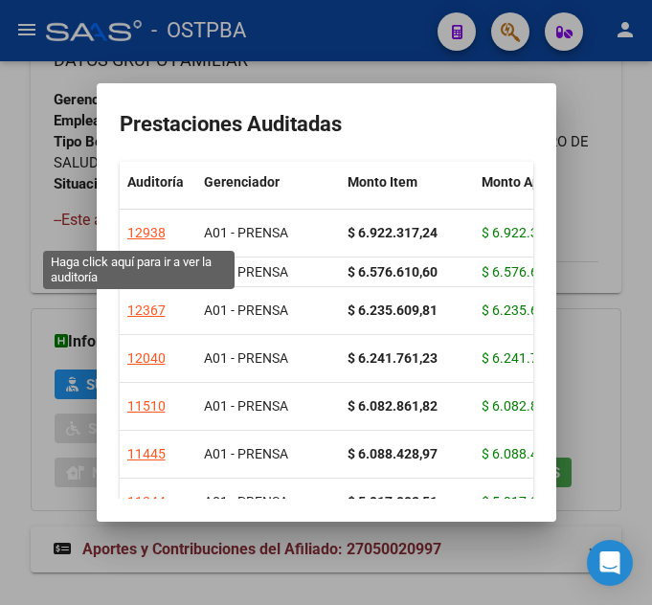
click at [141, 231] on div "12938" at bounding box center [146, 233] width 38 height 22
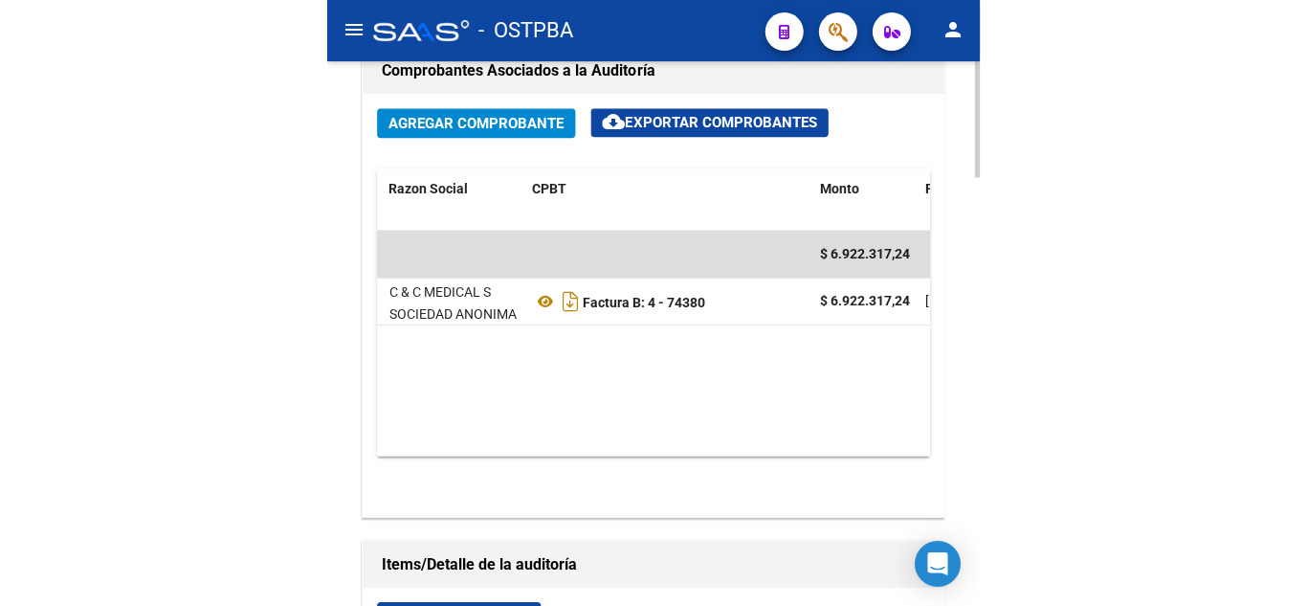
scroll to position [0, 334]
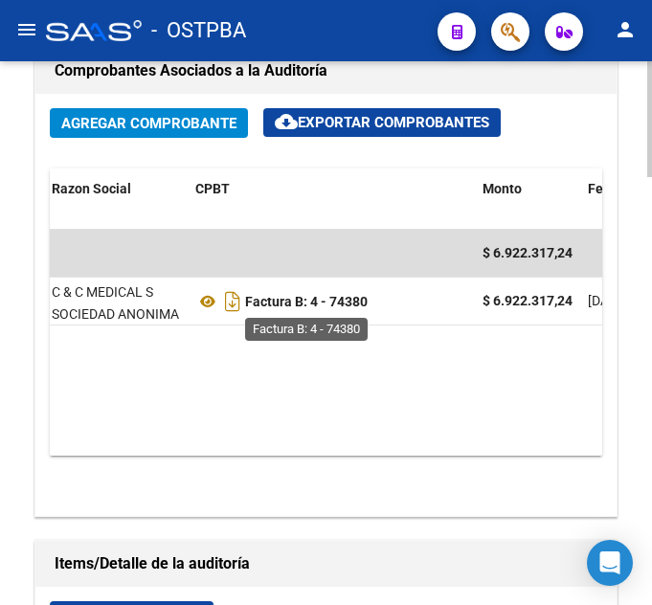
drag, startPoint x: 375, startPoint y: 302, endPoint x: 331, endPoint y: 304, distance: 44.1
click at [331, 304] on div "Factura B: 4 - 74380" at bounding box center [331, 301] width 272 height 31
copy strong "74380"
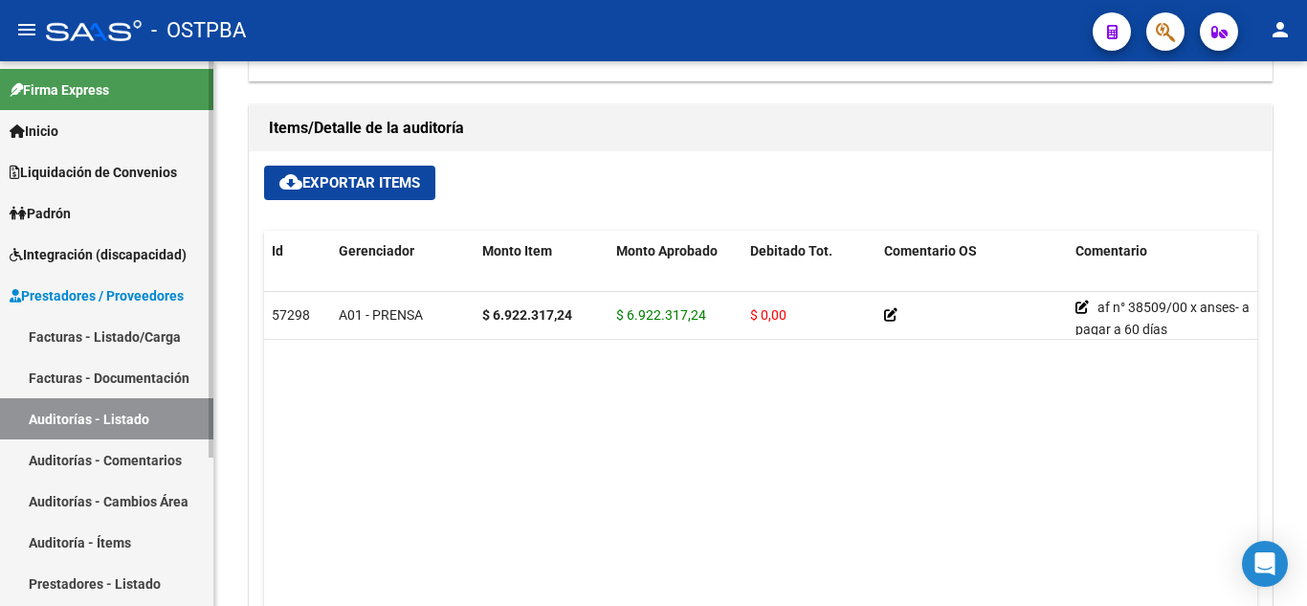
scroll to position [929, 0]
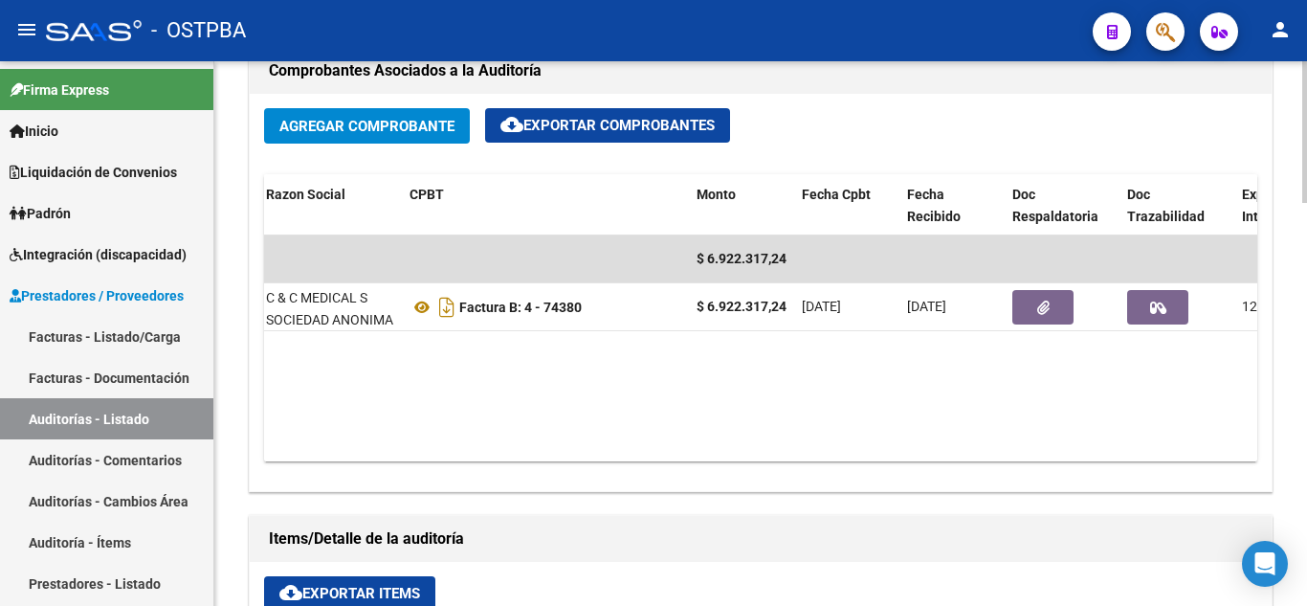
click at [712, 420] on datatable-body "$ 6.922.317,24 17762 A01 - PRENSA C & C MEDICAL S SOCIEDAD ANONIMA Factura B: 4…" at bounding box center [867, 348] width 1207 height 226
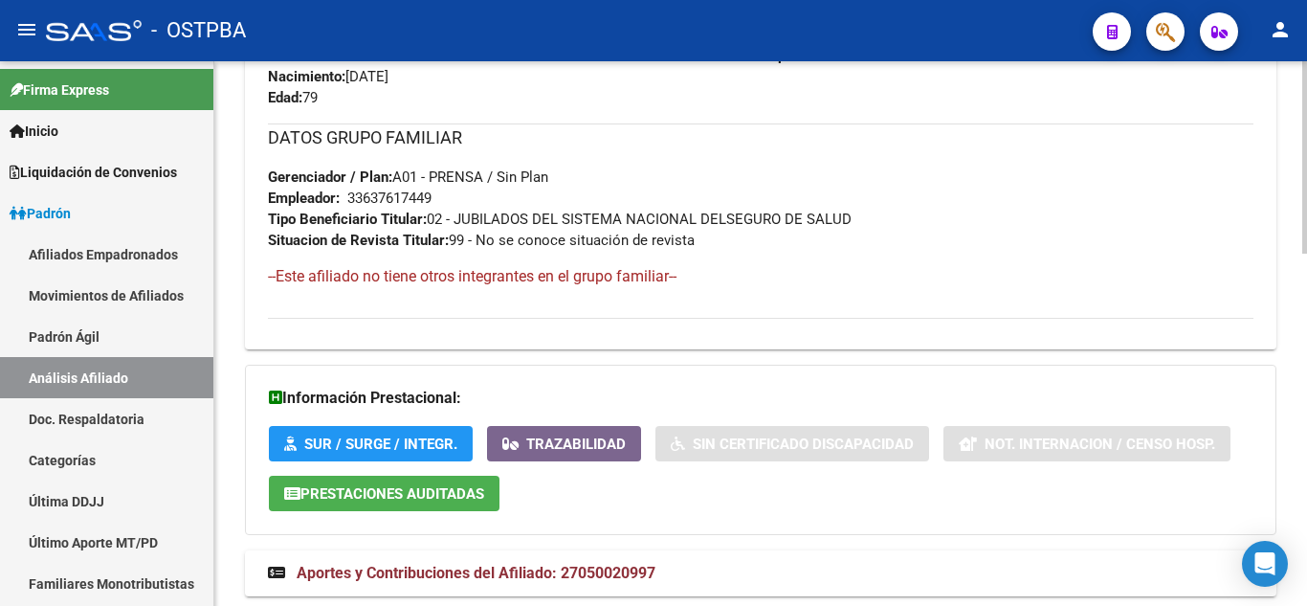
scroll to position [997, 0]
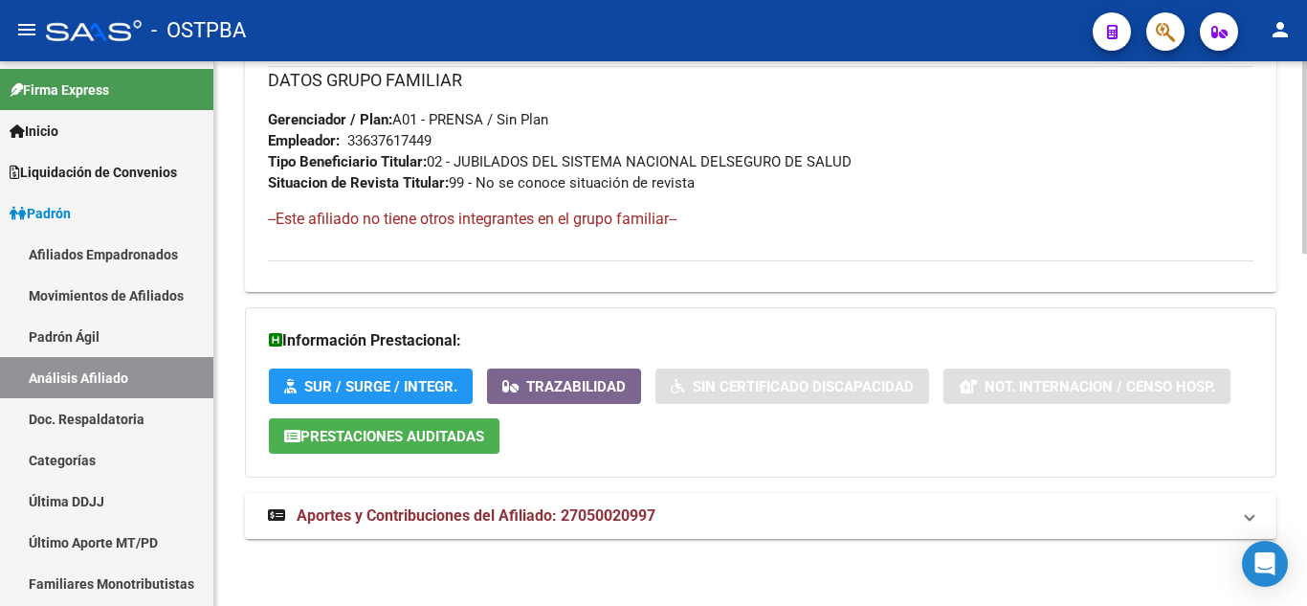
click at [609, 518] on span "Aportes y Contribuciones del Afiliado: 27050020997" at bounding box center [476, 515] width 359 height 18
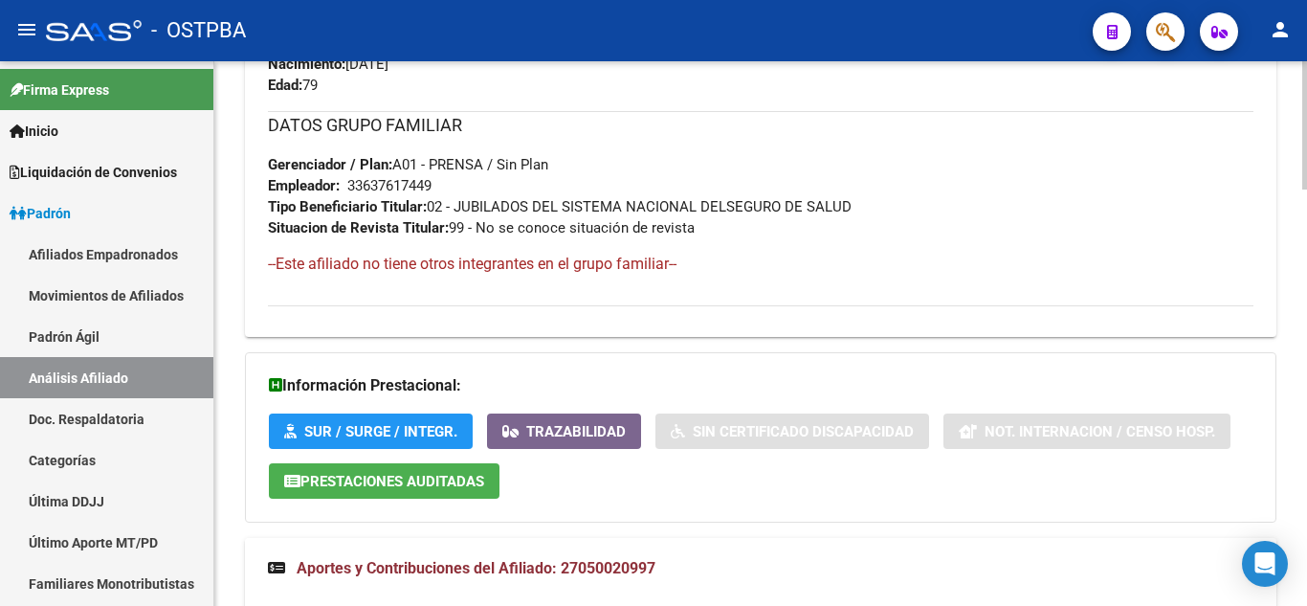
scroll to position [1231, 0]
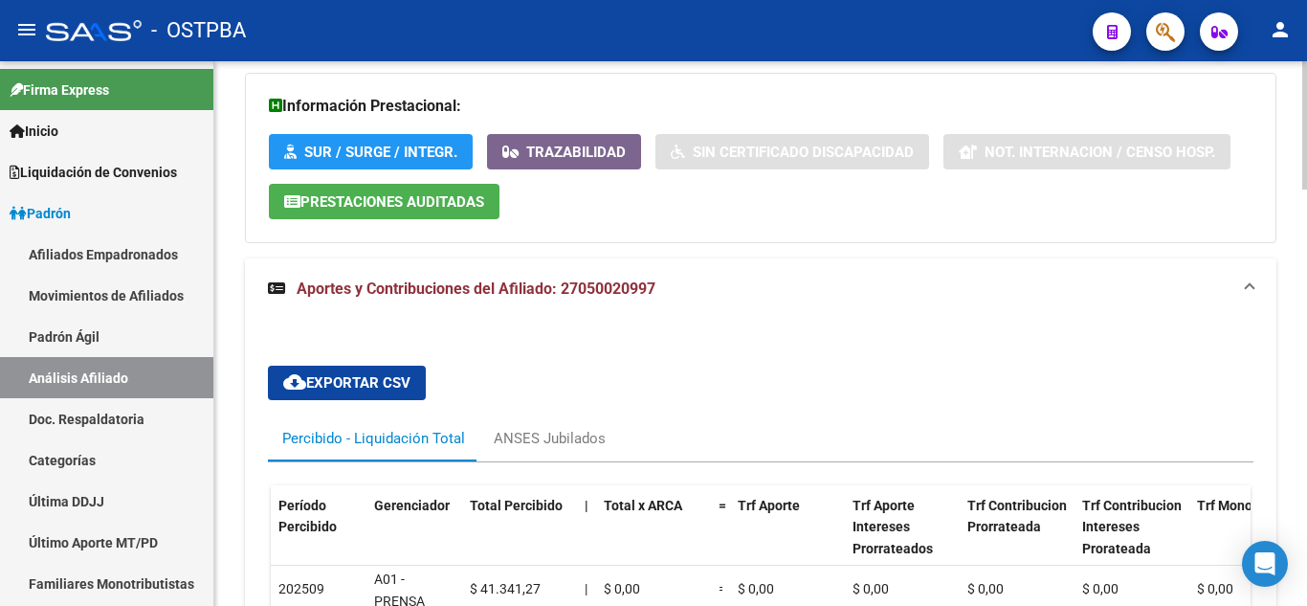
click at [321, 211] on button "Prestaciones Auditadas" at bounding box center [384, 201] width 231 height 35
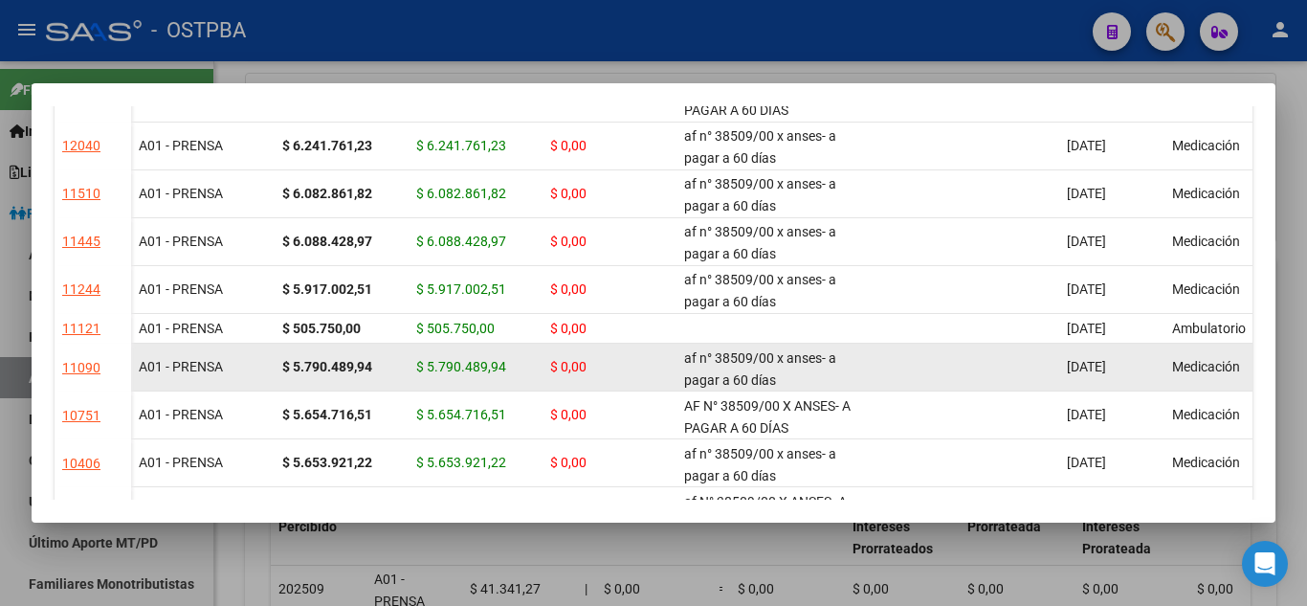
scroll to position [191, 0]
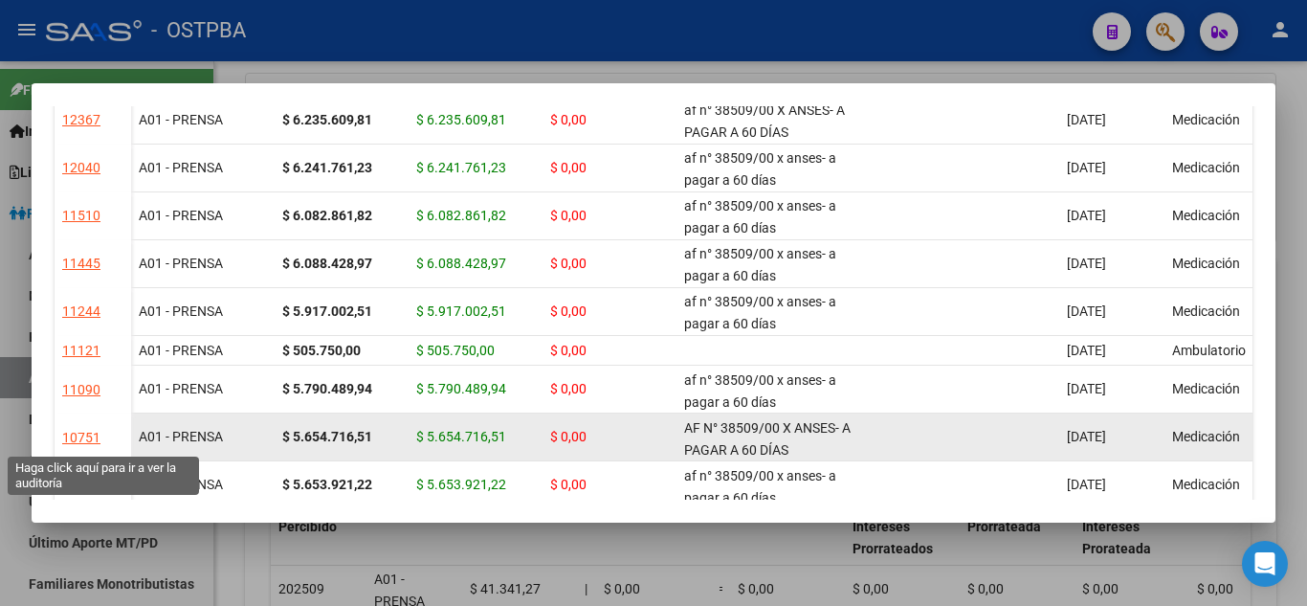
click at [93, 431] on div "10751" at bounding box center [81, 438] width 38 height 22
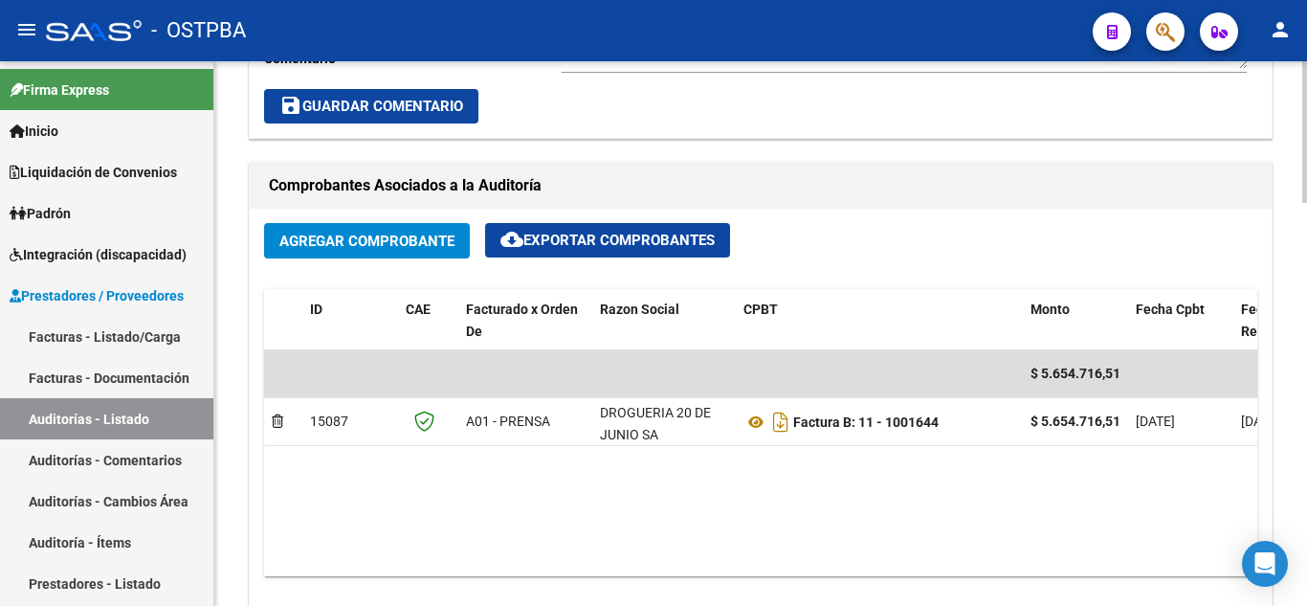
scroll to position [861, 0]
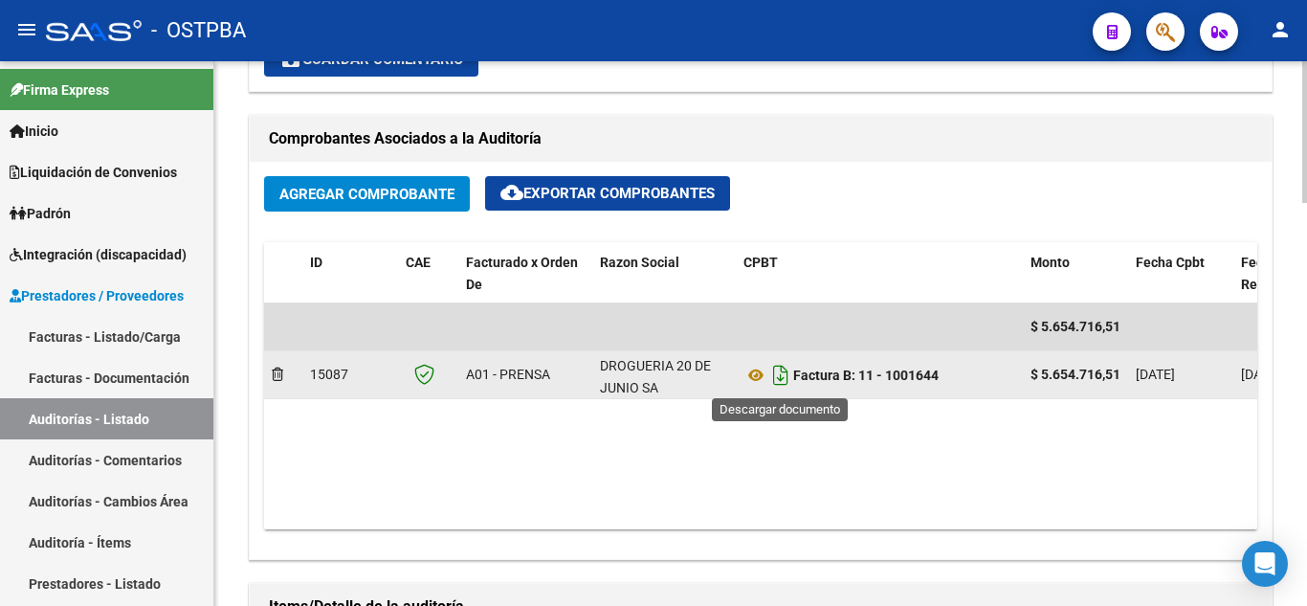
click at [776, 376] on icon "Descargar documento" at bounding box center [780, 375] width 25 height 31
